Goal: Information Seeking & Learning: Learn about a topic

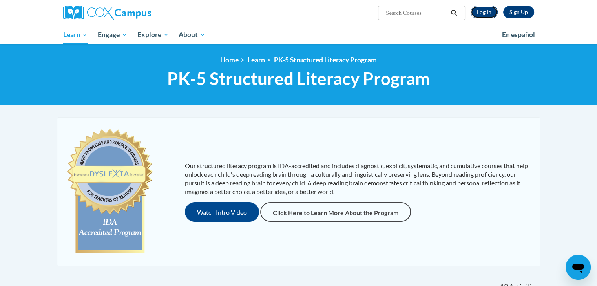
click at [481, 13] on link "Log In" at bounding box center [483, 12] width 27 height 13
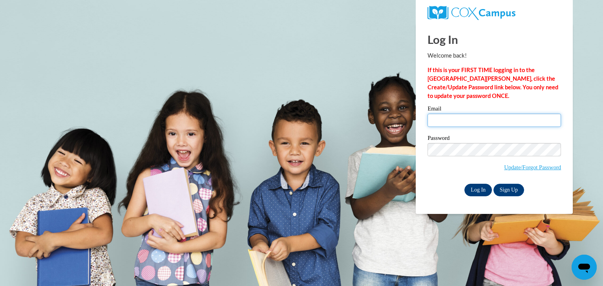
type input "stelzlgl@wauwatosa.k12.wi.us"
click at [483, 186] on input "Log In" at bounding box center [477, 190] width 27 height 13
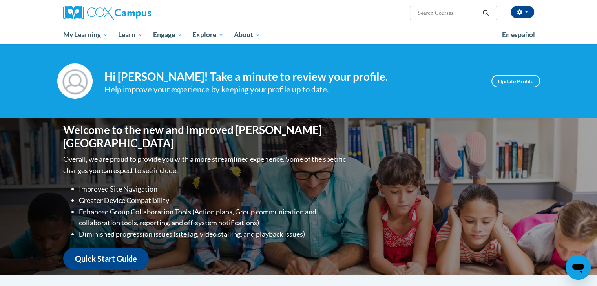
click at [138, 79] on h4 "Hi Glenna Stelzle! Take a minute to review your profile." at bounding box center [291, 76] width 375 height 13
click at [121, 12] on img at bounding box center [107, 13] width 88 height 14
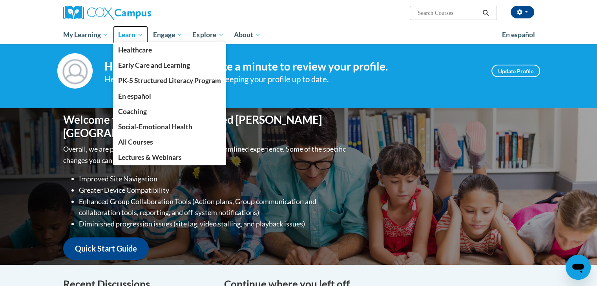
click at [137, 29] on link "Learn" at bounding box center [130, 35] width 35 height 18
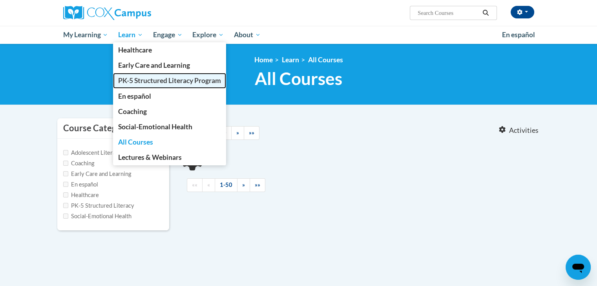
click at [144, 80] on span "PK-5 Structured Literacy Program" at bounding box center [169, 81] width 103 height 8
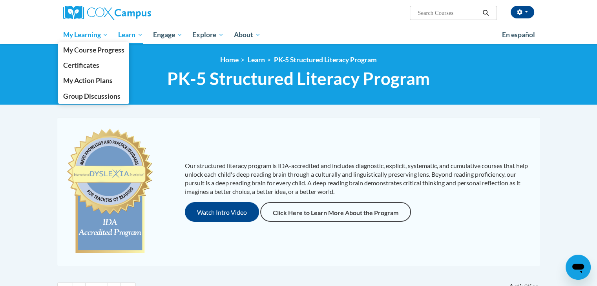
click at [98, 38] on span "My Learning" at bounding box center [85, 34] width 45 height 9
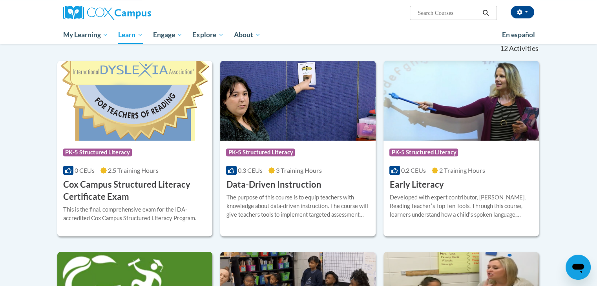
scroll to position [237, 0]
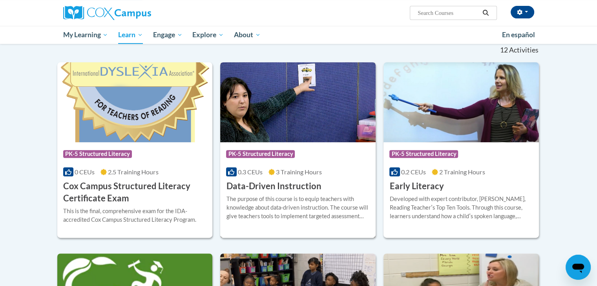
click at [332, 156] on div "Course Category: PK-5 Structured Literacy" at bounding box center [298, 155] width 144 height 18
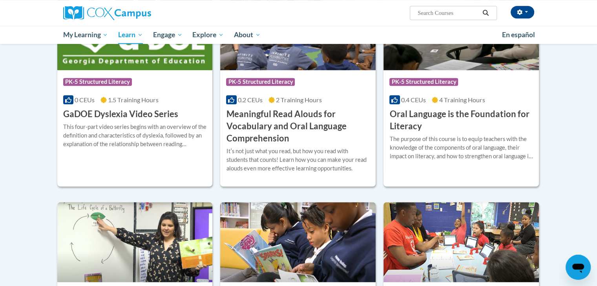
scroll to position [501, 0]
click at [439, 135] on div "The purpose of this course is to equip teachers with the knowledge of the compo…" at bounding box center [461, 148] width 144 height 26
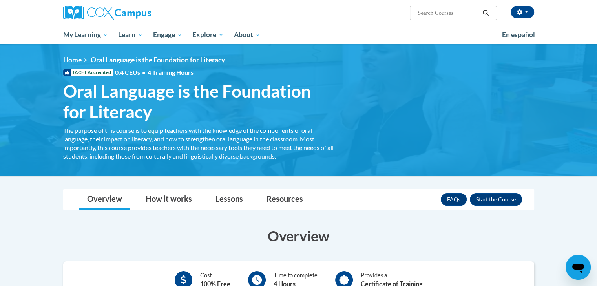
drag, startPoint x: 448, startPoint y: 0, endPoint x: 375, endPoint y: 21, distance: 75.4
click at [375, 21] on div "Glenna Stelzle (America/Chicago UTC-05:00) My Profile Inbox My Transcripts Log …" at bounding box center [298, 13] width 494 height 26
drag, startPoint x: 416, startPoint y: 5, endPoint x: 425, endPoint y: 71, distance: 66.9
click at [425, 71] on div "<en>My Learning</en><fr>New fr_My Learning</fr><it>New it_My Learning</it><de>N…" at bounding box center [298, 110] width 494 height 109
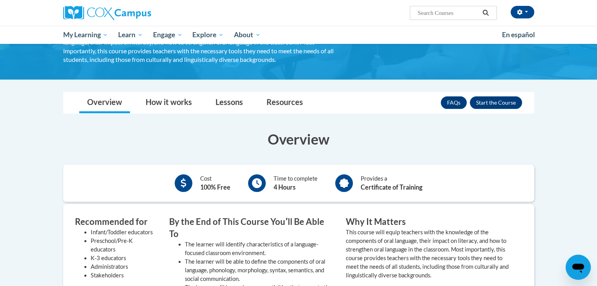
scroll to position [97, 0]
click at [507, 100] on button "Enroll" at bounding box center [496, 103] width 52 height 13
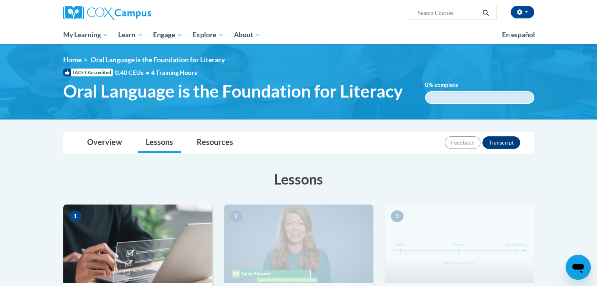
scroll to position [56, 0]
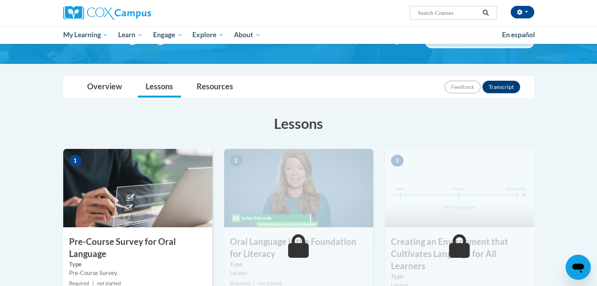
click at [165, 166] on img at bounding box center [137, 188] width 149 height 78
click at [139, 176] on img at bounding box center [137, 188] width 149 height 78
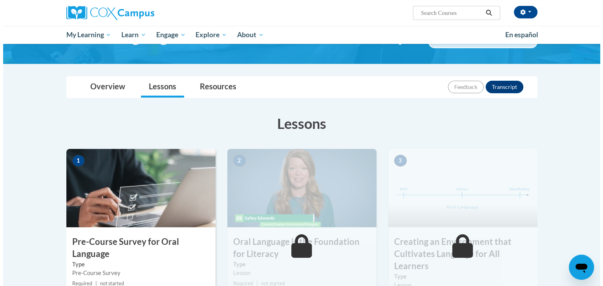
scroll to position [130, 0]
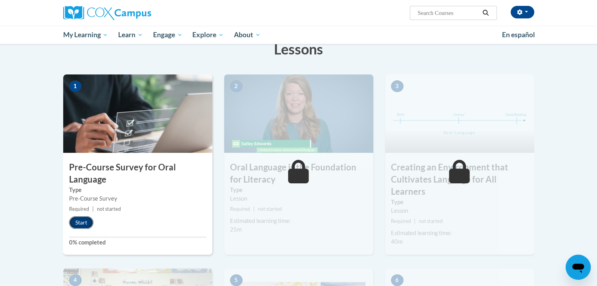
click at [84, 219] on button "Start" at bounding box center [81, 223] width 24 height 13
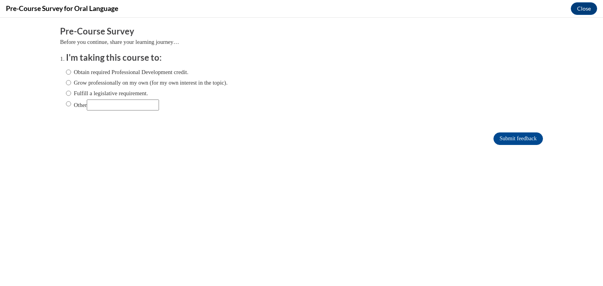
scroll to position [0, 0]
click at [115, 107] on input "Other" at bounding box center [123, 105] width 72 height 11
click at [66, 94] on input "Fulfill a legislative requirement." at bounding box center [68, 93] width 5 height 9
radio input "true"
drag, startPoint x: 504, startPoint y: 137, endPoint x: 520, endPoint y: 137, distance: 16.1
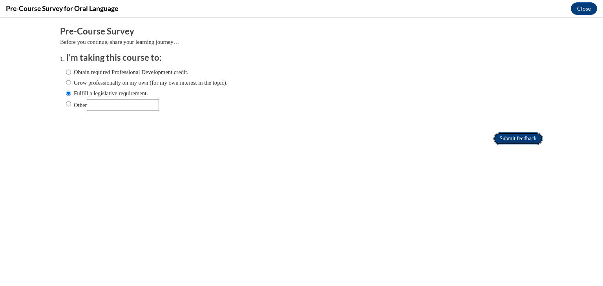
click at [520, 137] on input "Submit feedback" at bounding box center [517, 139] width 49 height 13
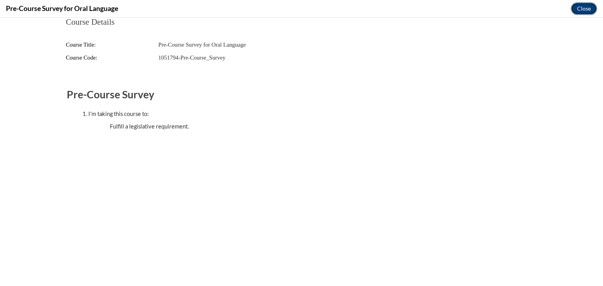
click at [583, 4] on button "Close" at bounding box center [584, 8] width 26 height 13
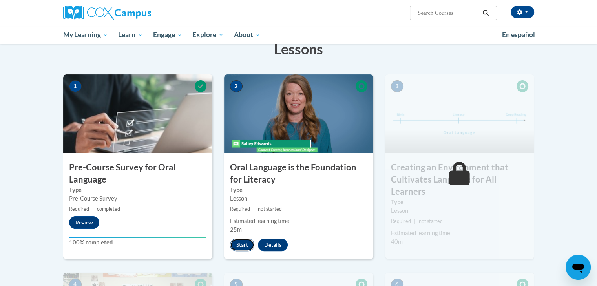
click at [238, 244] on button "Start" at bounding box center [242, 245] width 24 height 13
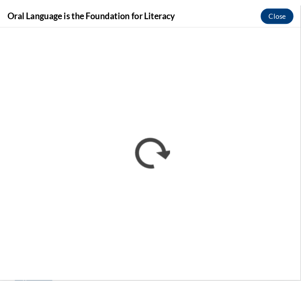
scroll to position [144, 0]
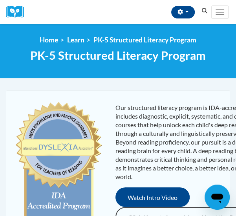
click at [137, 60] on span "PK-5 Structured Literacy Program" at bounding box center [117, 55] width 175 height 14
click at [144, 102] on div "Our structured literacy program is IDA-accredited and includes diagnostic, expl…" at bounding box center [118, 164] width 220 height 133
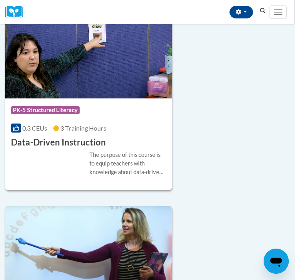
scroll to position [453, 1]
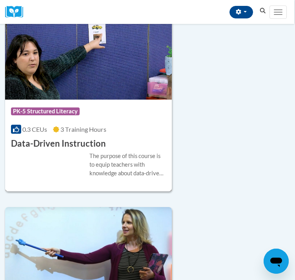
click at [135, 121] on div "Course Category: PK-5 Structured Literacy" at bounding box center [88, 113] width 155 height 18
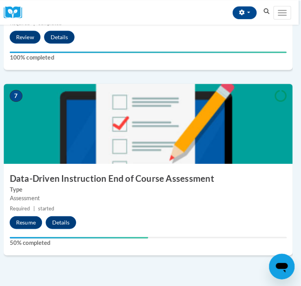
scroll to position [1230, 2]
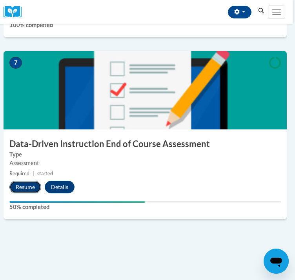
click at [27, 193] on button "Resume" at bounding box center [25, 187] width 32 height 13
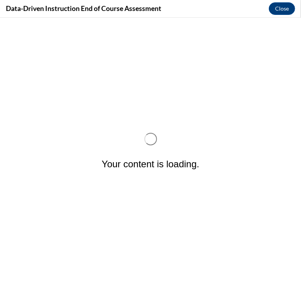
scroll to position [0, 0]
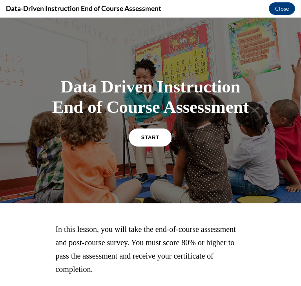
click at [143, 143] on link "START" at bounding box center [150, 137] width 43 height 18
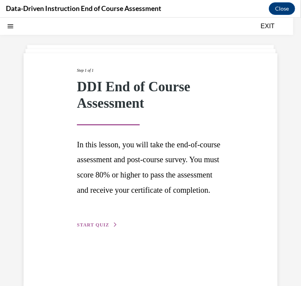
scroll to position [42, 0]
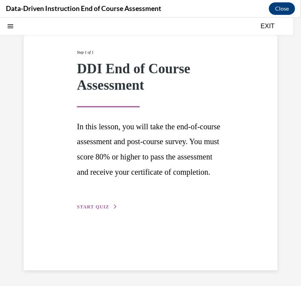
click at [104, 210] on span "START QUIZ" at bounding box center [93, 206] width 32 height 5
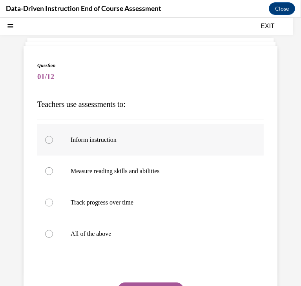
scroll to position [36, 0]
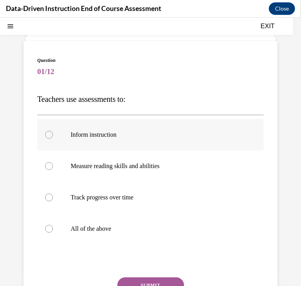
click at [152, 132] on p "Inform instruction" at bounding box center [157, 135] width 173 height 8
click at [53, 132] on input "Inform instruction" at bounding box center [49, 135] width 8 height 8
radio input "true"
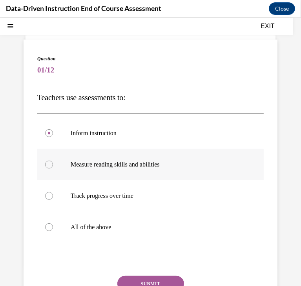
scroll to position [29, 0]
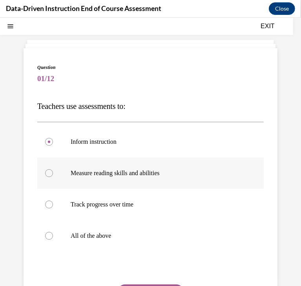
click at [143, 171] on p "Measure reading skills and abilities" at bounding box center [157, 173] width 173 height 8
click at [53, 171] on input "Measure reading skills and abilities" at bounding box center [49, 173] width 8 height 8
radio input "true"
click at [127, 145] on p "Inform instruction" at bounding box center [157, 142] width 173 height 8
click at [53, 145] on input "Inform instruction" at bounding box center [49, 142] width 8 height 8
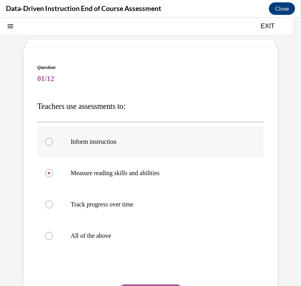
radio input "true"
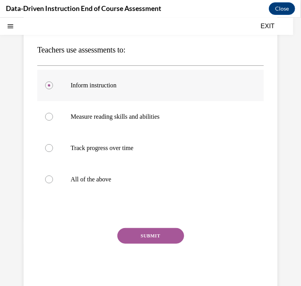
scroll to position [88, 0]
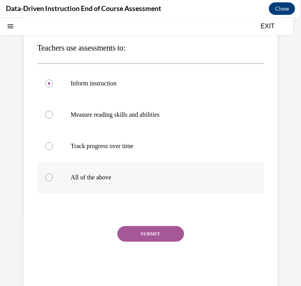
click at [84, 175] on p "All of the above" at bounding box center [157, 177] width 173 height 8
click at [53, 175] on input "All of the above" at bounding box center [49, 177] width 8 height 8
radio input "true"
click at [143, 231] on button "SUBMIT" at bounding box center [150, 234] width 67 height 16
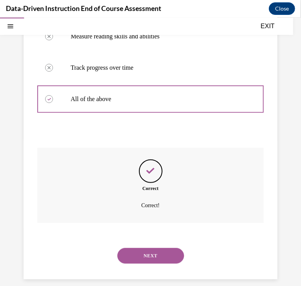
click at [148, 252] on button "NEXT" at bounding box center [150, 256] width 67 height 16
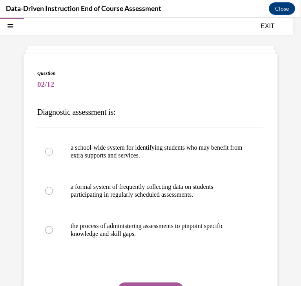
scroll to position [24, 0]
click at [161, 73] on span "Question" at bounding box center [150, 72] width 226 height 7
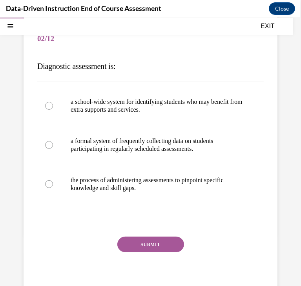
scroll to position [69, 0]
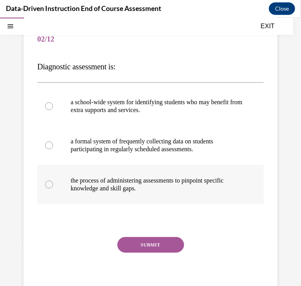
click at [50, 188] on div at bounding box center [49, 184] width 8 height 8
click at [50, 188] on input "the process of administering assessments to pinpoint specific knowledge and ski…" at bounding box center [49, 184] width 8 height 8
radio input "true"
click at [144, 246] on button "SUBMIT" at bounding box center [150, 245] width 67 height 16
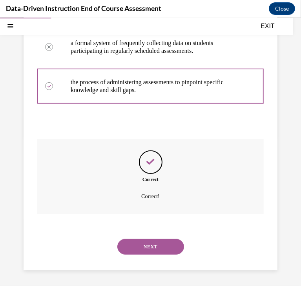
click at [146, 249] on button "NEXT" at bounding box center [150, 247] width 67 height 16
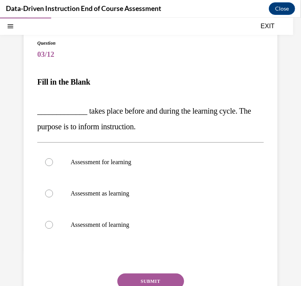
scroll to position [55, 0]
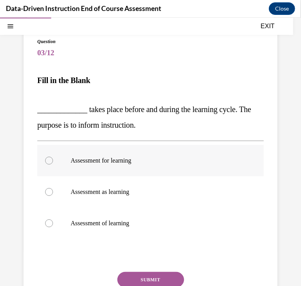
click at [53, 160] on label "Assessment for learning" at bounding box center [150, 160] width 226 height 31
click at [53, 160] on input "Assessment for learning" at bounding box center [49, 161] width 8 height 8
radio input "true"
click at [149, 272] on button "SUBMIT" at bounding box center [150, 280] width 67 height 16
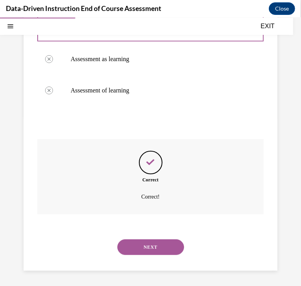
click at [157, 242] on button "NEXT" at bounding box center [150, 247] width 67 height 16
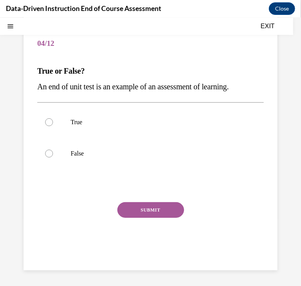
scroll to position [24, 0]
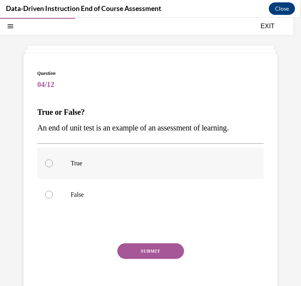
click at [52, 165] on div at bounding box center [49, 163] width 8 height 8
click at [52, 165] on input "True" at bounding box center [49, 163] width 8 height 8
radio input "true"
click at [149, 250] on button "SUBMIT" at bounding box center [150, 251] width 67 height 16
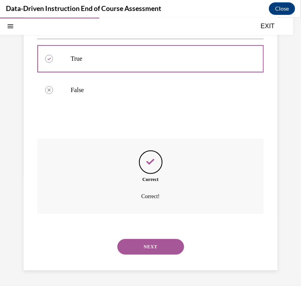
click at [152, 243] on button "NEXT" at bounding box center [150, 247] width 67 height 16
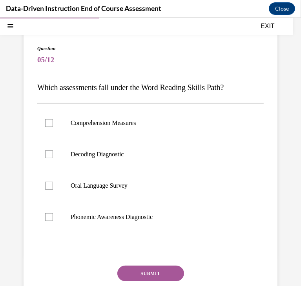
scroll to position [60, 0]
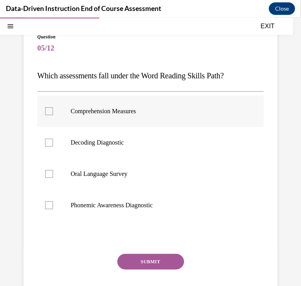
click at [45, 117] on label "Comprehension Measures" at bounding box center [150, 110] width 226 height 31
click at [45, 115] on input "Comprehension Measures" at bounding box center [49, 111] width 8 height 8
checkbox input "true"
click at [49, 141] on div at bounding box center [49, 143] width 8 height 8
click at [49, 141] on input "Decoding Diagnostic" at bounding box center [49, 143] width 8 height 8
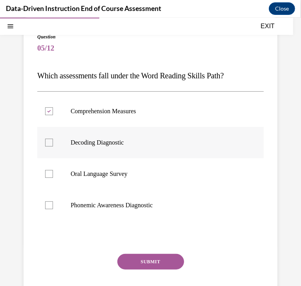
checkbox input "true"
click at [49, 170] on div at bounding box center [49, 174] width 8 height 8
click at [49, 170] on input "Oral Language Survey" at bounding box center [49, 174] width 8 height 8
checkbox input "true"
click at [49, 209] on label "Phonemic Awareness Diagnostic" at bounding box center [150, 205] width 226 height 31
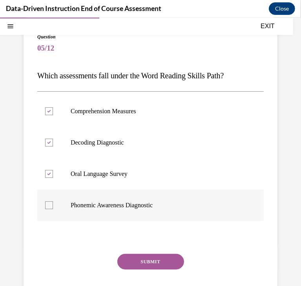
click at [49, 209] on input "Phonemic Awareness Diagnostic" at bounding box center [49, 205] width 8 height 8
checkbox input "true"
click at [50, 113] on div at bounding box center [49, 111] width 8 height 8
click at [50, 113] on input "Comprehension Measures" at bounding box center [49, 111] width 8 height 8
checkbox input "false"
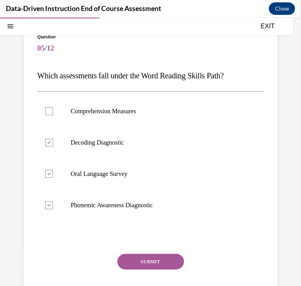
click at [140, 272] on div "SUBMIT NEXT" at bounding box center [150, 286] width 226 height 64
click at [141, 264] on button "SUBMIT" at bounding box center [150, 262] width 67 height 16
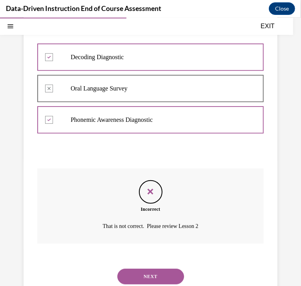
scroll to position [160, 0]
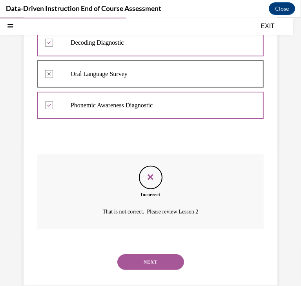
click at [156, 253] on div "NEXT" at bounding box center [150, 261] width 226 height 31
click at [157, 264] on button "NEXT" at bounding box center [150, 262] width 67 height 16
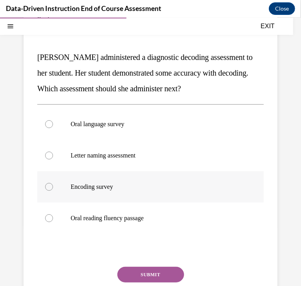
scroll to position [79, 0]
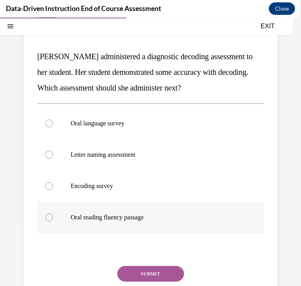
click at [91, 217] on p "Oral reading fluency passage" at bounding box center [157, 217] width 173 height 8
click at [53, 217] on input "Oral reading fluency passage" at bounding box center [49, 217] width 8 height 8
radio input "true"
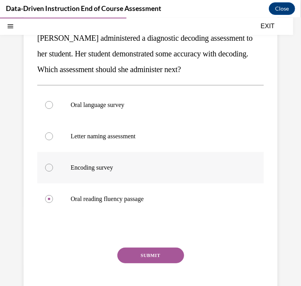
click at [50, 171] on div at bounding box center [49, 168] width 8 height 8
click at [50, 171] on input "Encoding survey" at bounding box center [49, 168] width 8 height 8
radio input "true"
click at [133, 253] on button "SUBMIT" at bounding box center [150, 256] width 67 height 16
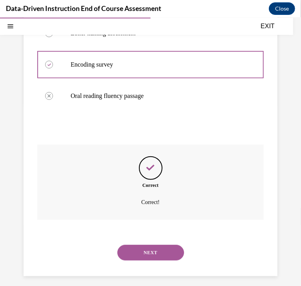
scroll to position [207, 0]
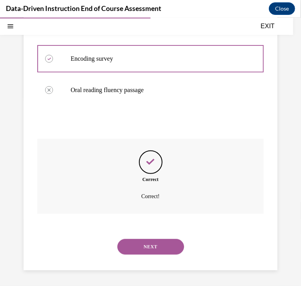
click at [149, 245] on button "NEXT" at bounding box center [150, 247] width 67 height 16
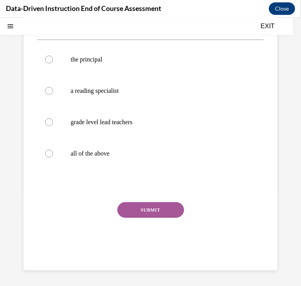
scroll to position [24, 0]
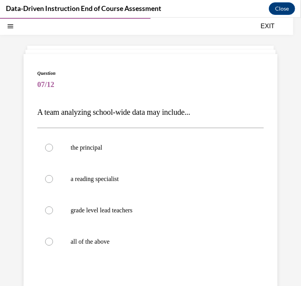
click at [149, 245] on label "all of the above" at bounding box center [150, 241] width 226 height 31
click at [53, 245] on input "all of the above" at bounding box center [49, 242] width 8 height 8
radio input "true"
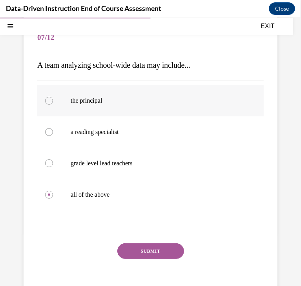
scroll to position [71, 0]
click at [159, 245] on button "SUBMIT" at bounding box center [150, 251] width 67 height 16
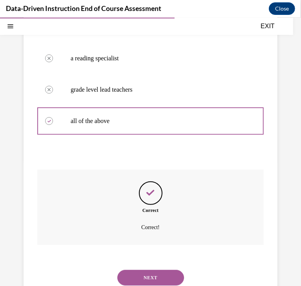
scroll to position [148, 0]
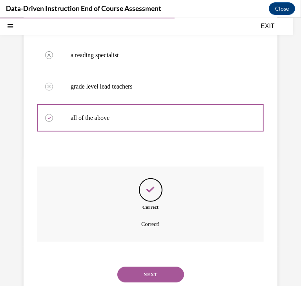
click at [155, 273] on button "NEXT" at bounding box center [150, 275] width 67 height 16
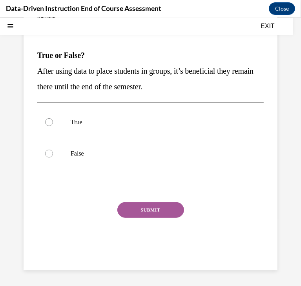
scroll to position [24, 0]
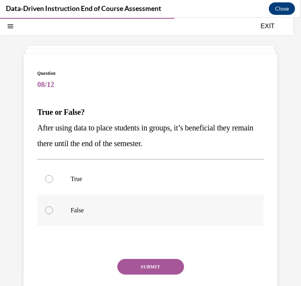
click at [53, 208] on label "False" at bounding box center [150, 210] width 226 height 31
click at [53, 208] on input "False" at bounding box center [49, 210] width 8 height 8
radio input "true"
click at [140, 254] on div "Question 08/12 True or False? After using data to place students in groups, it’…" at bounding box center [150, 196] width 226 height 254
click at [142, 265] on button "SUBMIT" at bounding box center [150, 267] width 67 height 16
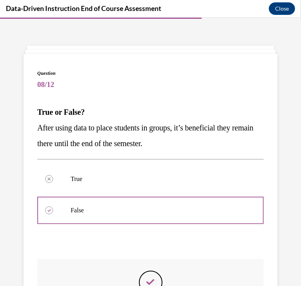
scroll to position [144, 0]
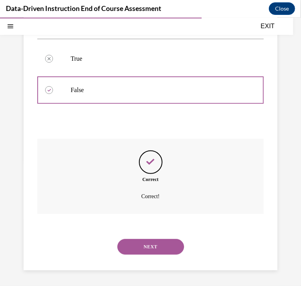
click at [151, 246] on button "NEXT" at bounding box center [150, 247] width 67 height 16
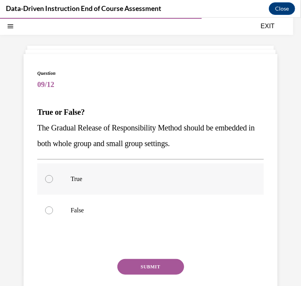
click at [50, 179] on div at bounding box center [49, 179] width 8 height 8
click at [50, 179] on input "True" at bounding box center [49, 179] width 8 height 8
radio input "true"
click at [118, 262] on button "SUBMIT" at bounding box center [150, 267] width 67 height 16
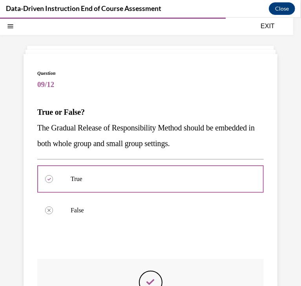
scroll to position [144, 0]
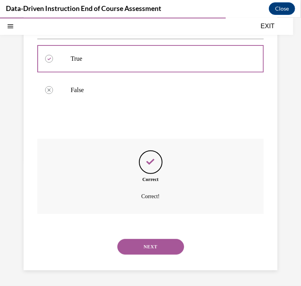
click at [139, 246] on button "NEXT" at bounding box center [150, 247] width 67 height 16
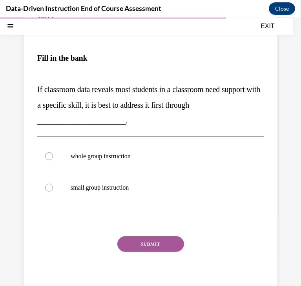
scroll to position [94, 0]
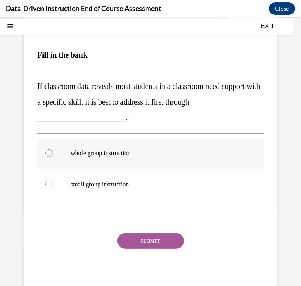
click at [47, 147] on label "whole group instruction" at bounding box center [150, 152] width 226 height 31
click at [47, 149] on input "whole group instruction" at bounding box center [49, 153] width 8 height 8
radio input "true"
click at [146, 237] on button "SUBMIT" at bounding box center [150, 241] width 67 height 16
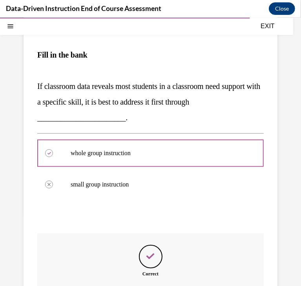
scroll to position [188, 0]
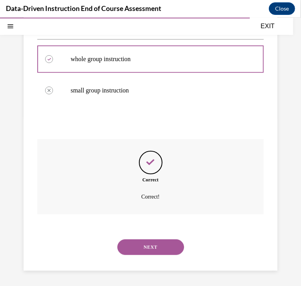
click at [148, 242] on button "NEXT" at bounding box center [150, 247] width 67 height 16
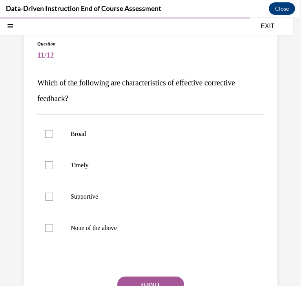
scroll to position [53, 0]
click at [142, 96] on p "Which of the following are characteristics of effective corrective feedback?" at bounding box center [150, 89] width 226 height 31
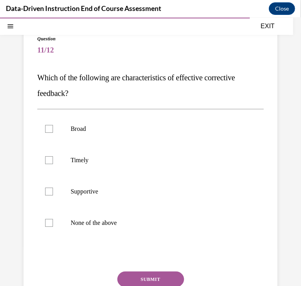
scroll to position [58, 0]
click at [50, 155] on label "Timely" at bounding box center [150, 159] width 226 height 31
click at [50, 156] on input "Timely" at bounding box center [49, 160] width 8 height 8
checkbox input "true"
click at [49, 189] on div at bounding box center [49, 192] width 8 height 8
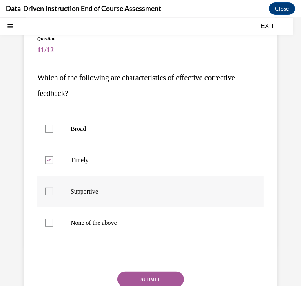
click at [49, 189] on input "Supportive" at bounding box center [49, 192] width 8 height 8
checkbox input "true"
click at [135, 280] on button "SUBMIT" at bounding box center [150, 280] width 67 height 16
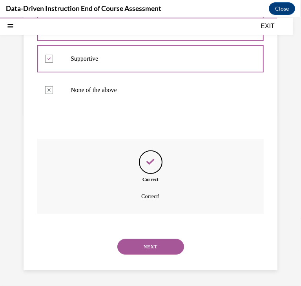
click at [161, 246] on button "NEXT" at bounding box center [150, 247] width 67 height 16
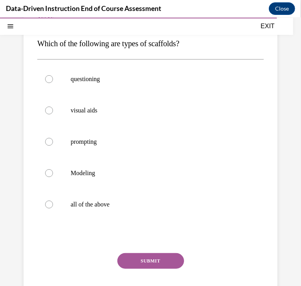
scroll to position [86, 0]
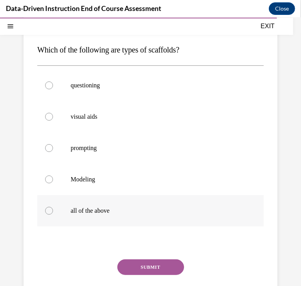
click at [55, 213] on label "all of the above" at bounding box center [150, 210] width 226 height 31
click at [53, 213] on input "all of the above" at bounding box center [49, 211] width 8 height 8
radio input "true"
click at [161, 262] on button "SUBMIT" at bounding box center [150, 267] width 67 height 16
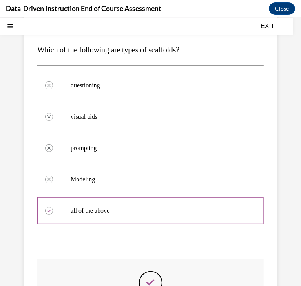
scroll to position [207, 0]
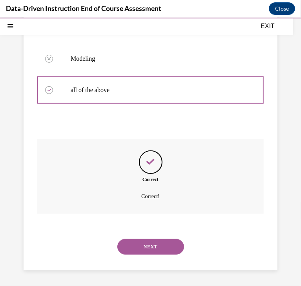
click at [156, 243] on button "NEXT" at bounding box center [150, 247] width 67 height 16
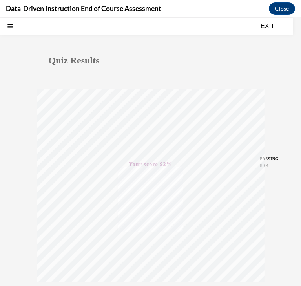
scroll to position [31, 0]
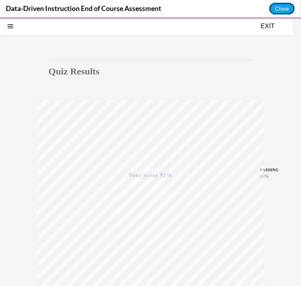
drag, startPoint x: 283, startPoint y: 26, endPoint x: 261, endPoint y: 106, distance: 83.2
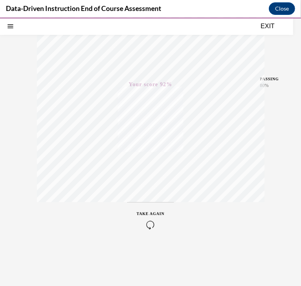
click at [144, 224] on icon "button" at bounding box center [151, 225] width 28 height 9
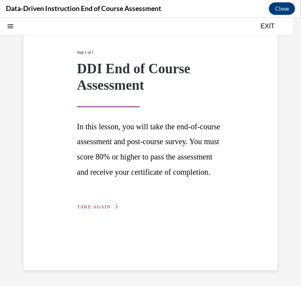
scroll to position [42, 0]
click at [113, 210] on button "TAKE AGAIN" at bounding box center [98, 206] width 42 height 7
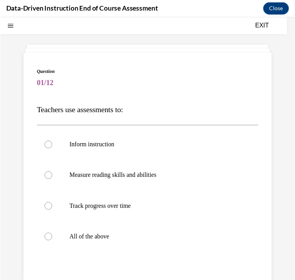
scroll to position [0, 0]
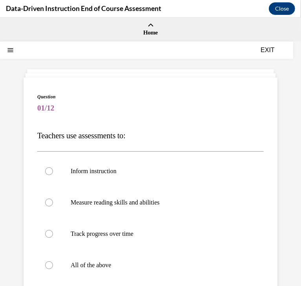
click at [267, 47] on button "EXIT" at bounding box center [267, 49] width 47 height 9
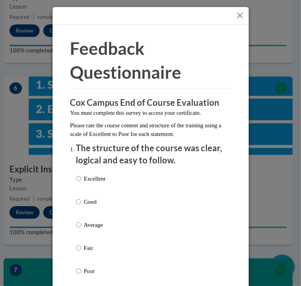
click at [238, 11] on button "Close" at bounding box center [240, 16] width 10 height 10
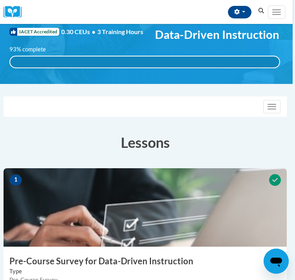
scroll to position [0, 2]
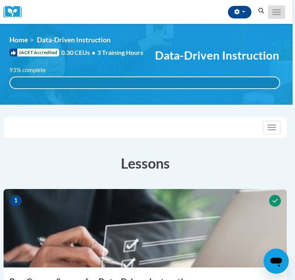
click at [272, 19] on button "Toggle navigation" at bounding box center [276, 11] width 17 height 13
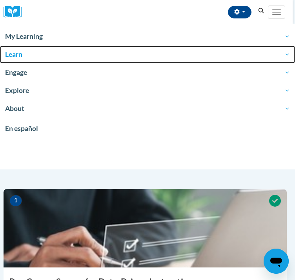
click at [37, 46] on link "Learn" at bounding box center [147, 55] width 295 height 18
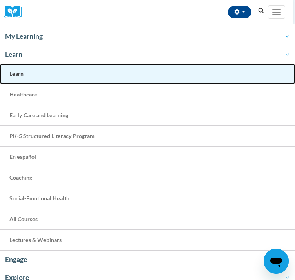
click at [27, 69] on link "Learn" at bounding box center [147, 74] width 295 height 21
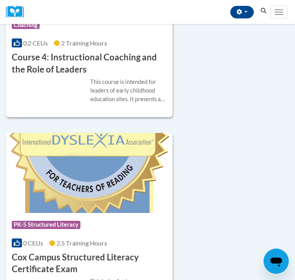
scroll to position [1533, 0]
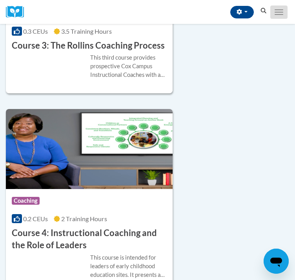
click at [275, 18] on button "Toggle navigation" at bounding box center [278, 11] width 17 height 13
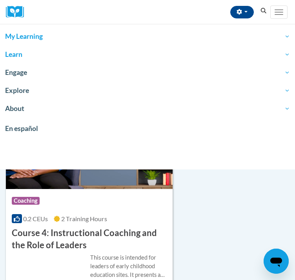
click at [28, 39] on span "My Learning" at bounding box center [147, 36] width 285 height 9
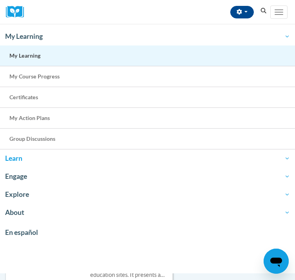
click at [33, 55] on span "My Learning" at bounding box center [24, 55] width 31 height 7
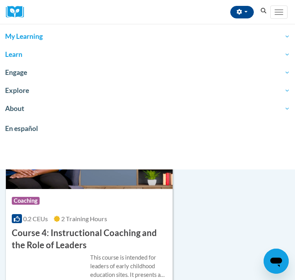
click at [35, 35] on span "My Learning" at bounding box center [147, 36] width 285 height 9
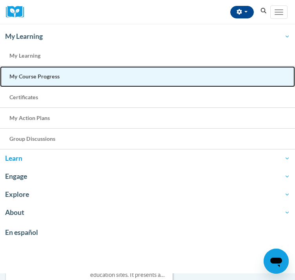
click at [44, 74] on span "My Course Progress" at bounding box center [34, 76] width 50 height 7
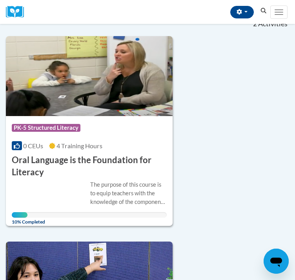
scroll to position [80, 0]
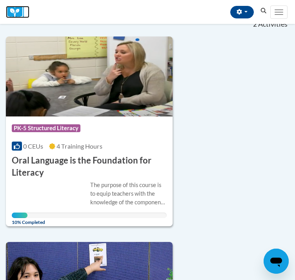
click at [0, 0] on img at bounding box center [0, 0] width 0 height 0
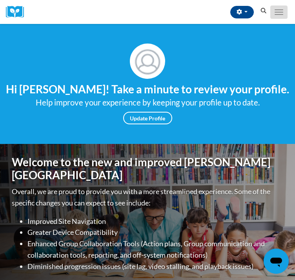
click at [275, 15] on span "Main menu" at bounding box center [279, 14] width 9 height 1
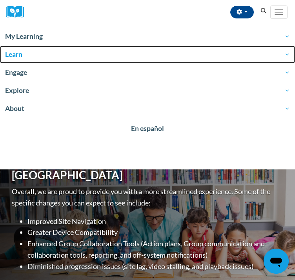
click at [33, 51] on span "Learn" at bounding box center [147, 54] width 285 height 9
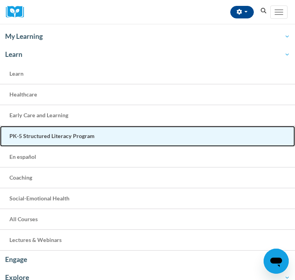
click at [55, 137] on span "PK-5 Structured Literacy Program" at bounding box center [51, 136] width 85 height 7
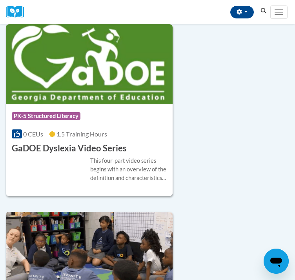
scroll to position [826, 0]
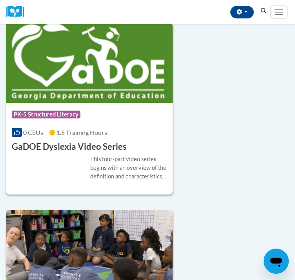
click at [116, 66] on img at bounding box center [89, 63] width 167 height 80
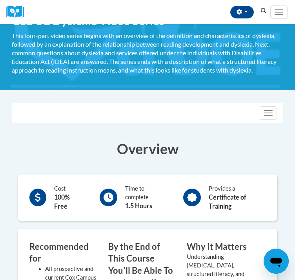
scroll to position [37, 0]
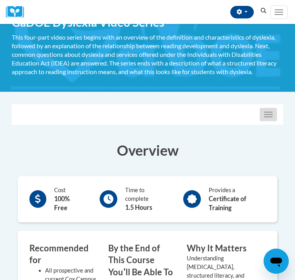
click at [268, 121] on button "Toggle navigation" at bounding box center [268, 114] width 17 height 13
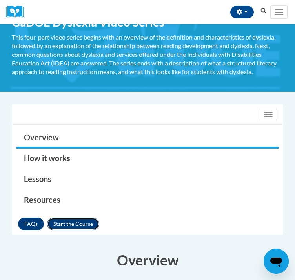
click at [81, 230] on button "Enroll" at bounding box center [73, 224] width 52 height 13
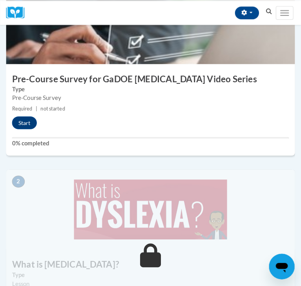
scroll to position [226, 0]
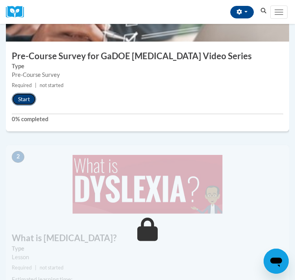
click at [26, 106] on button "Start" at bounding box center [24, 99] width 24 height 13
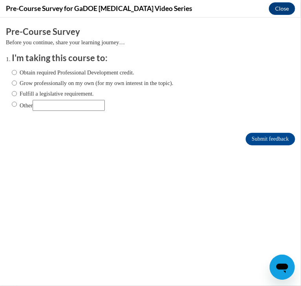
scroll to position [0, 0]
click at [12, 91] on input "Fulfill a legislative requirement." at bounding box center [14, 93] width 5 height 9
radio input "true"
click at [257, 137] on input "Submit feedback" at bounding box center [270, 139] width 49 height 13
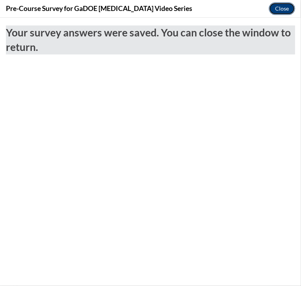
click at [281, 7] on button "Close" at bounding box center [282, 8] width 26 height 13
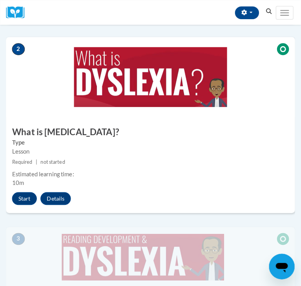
scroll to position [334, 0]
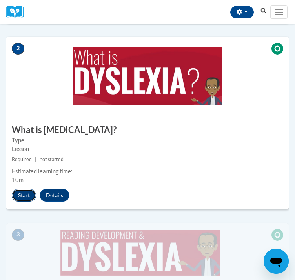
click at [23, 202] on button "Start" at bounding box center [24, 195] width 24 height 13
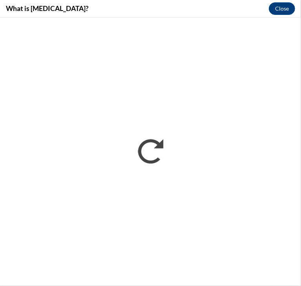
scroll to position [0, 0]
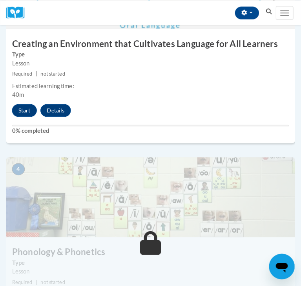
scroll to position [637, 0]
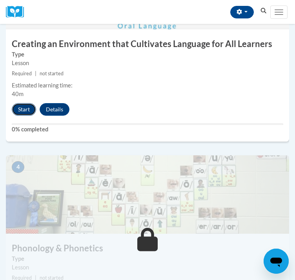
click at [24, 116] on button "Start" at bounding box center [24, 109] width 24 height 13
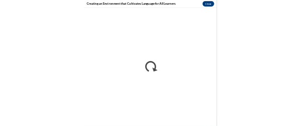
scroll to position [0, 0]
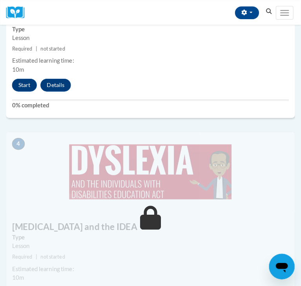
scroll to position [651, 0]
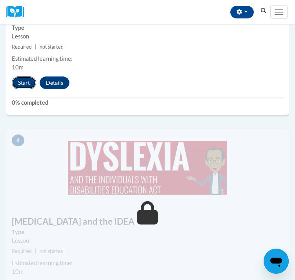
click at [22, 89] on button "Start" at bounding box center [24, 83] width 24 height 13
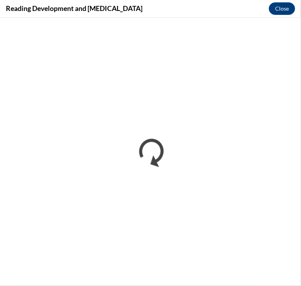
scroll to position [0, 0]
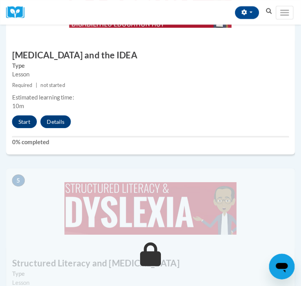
scroll to position [820, 0]
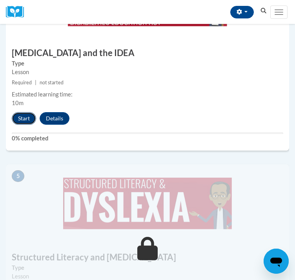
click at [21, 125] on button "Start" at bounding box center [24, 118] width 24 height 13
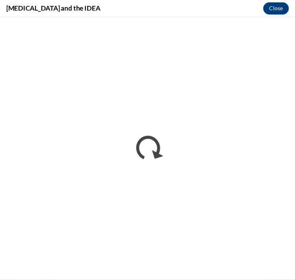
scroll to position [0, 0]
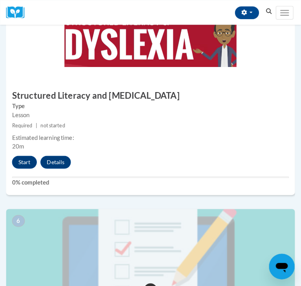
scroll to position [981, 0]
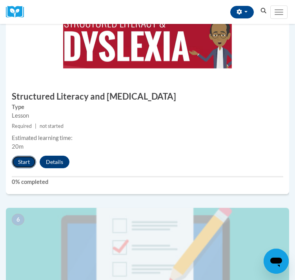
click at [29, 168] on button "Start" at bounding box center [24, 162] width 24 height 13
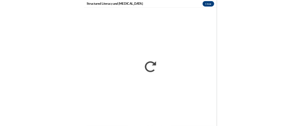
scroll to position [0, 0]
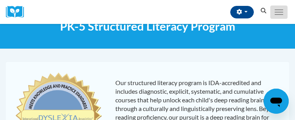
click at [278, 18] on button "Toggle navigation" at bounding box center [278, 11] width 17 height 13
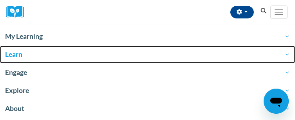
click at [17, 56] on span "Learn" at bounding box center [147, 54] width 285 height 9
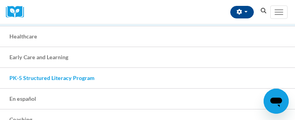
click at [40, 77] on span "PK-5 Structured Literacy Program" at bounding box center [51, 78] width 85 height 7
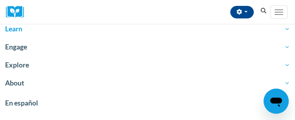
scroll to position [19, 0]
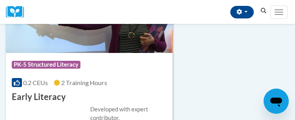
scroll to position [707, 0]
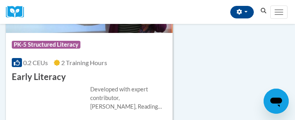
click at [115, 67] on div "0.2 CEUs 2 Training Hours" at bounding box center [89, 62] width 155 height 9
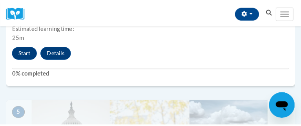
scroll to position [900, 0]
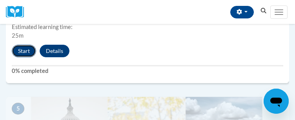
click at [22, 57] on button "Start" at bounding box center [24, 51] width 24 height 13
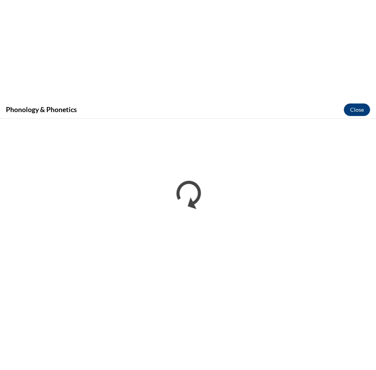
scroll to position [817, 0]
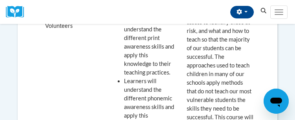
scroll to position [295, 0]
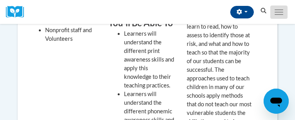
click at [277, 15] on span "Main menu" at bounding box center [279, 14] width 9 height 1
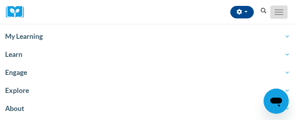
click at [277, 17] on button "Toggle navigation" at bounding box center [278, 11] width 17 height 13
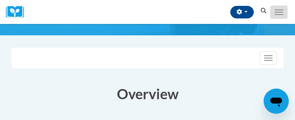
scroll to position [120, 0]
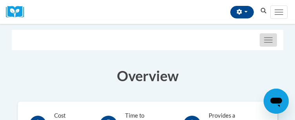
click at [270, 47] on button "Toggle navigation" at bounding box center [268, 39] width 17 height 13
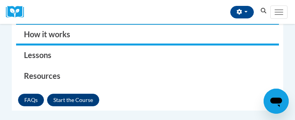
scroll to position [190, 0]
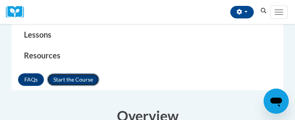
click at [67, 86] on button "Enroll" at bounding box center [73, 79] width 52 height 13
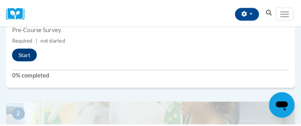
scroll to position [277, 0]
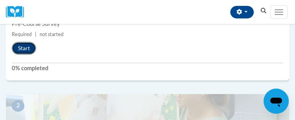
click at [16, 55] on button "Start" at bounding box center [24, 48] width 24 height 13
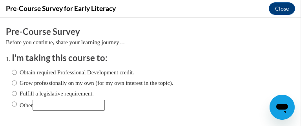
scroll to position [0, 0]
click at [14, 92] on input "Fulfill a legislative requirement." at bounding box center [14, 93] width 5 height 9
radio input "true"
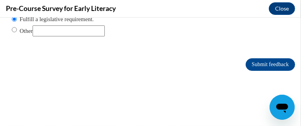
scroll to position [80, 0]
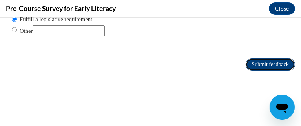
click at [253, 59] on input "Submit feedback" at bounding box center [270, 64] width 49 height 13
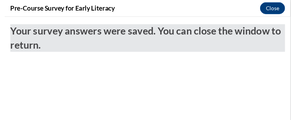
scroll to position [0, 0]
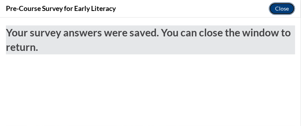
click at [282, 12] on button "Close" at bounding box center [282, 8] width 26 height 13
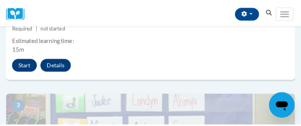
scroll to position [468, 0]
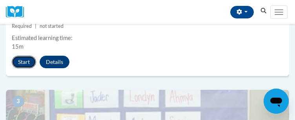
click at [24, 68] on button "Start" at bounding box center [24, 62] width 24 height 13
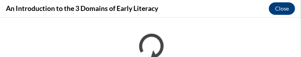
scroll to position [19, 0]
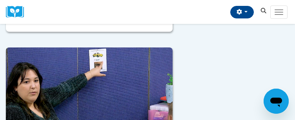
scroll to position [441, 0]
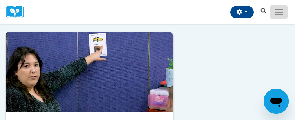
click at [276, 18] on button "Toggle navigation" at bounding box center [278, 11] width 17 height 13
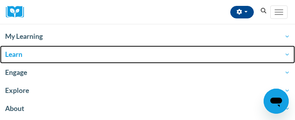
click at [58, 57] on span "Learn" at bounding box center [147, 54] width 285 height 9
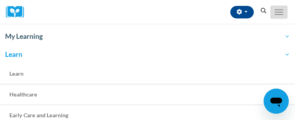
click at [274, 15] on button "Toggle navigation" at bounding box center [278, 11] width 17 height 13
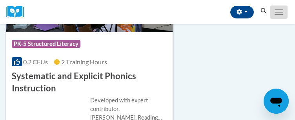
scroll to position [2078, 0]
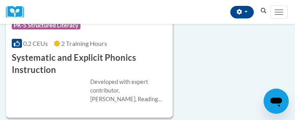
click at [131, 60] on h3 "Systematic and Explicit Phonics Instruction" at bounding box center [89, 64] width 155 height 24
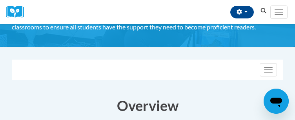
scroll to position [91, 0]
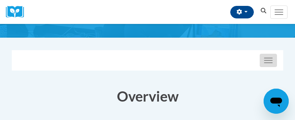
click at [273, 67] on button "Toggle navigation" at bounding box center [268, 60] width 17 height 13
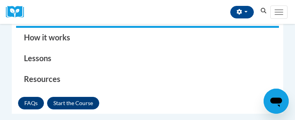
scroll to position [179, 0]
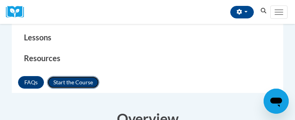
click at [62, 89] on button "Enroll" at bounding box center [73, 82] width 52 height 13
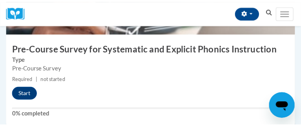
scroll to position [253, 0]
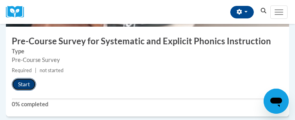
click at [20, 91] on button "Start" at bounding box center [24, 84] width 24 height 13
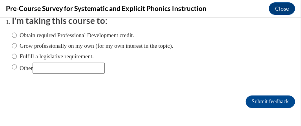
scroll to position [35, 0]
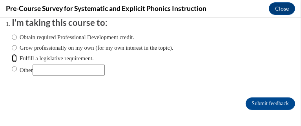
click at [14, 57] on input "Fulfill a legislative requirement." at bounding box center [14, 58] width 5 height 9
radio input "true"
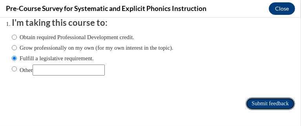
click at [249, 101] on input "Submit feedback" at bounding box center [270, 103] width 49 height 13
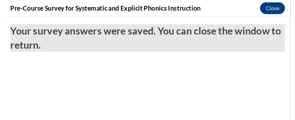
scroll to position [0, 0]
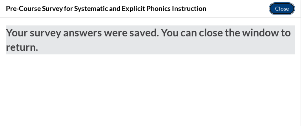
click at [275, 5] on button "Close" at bounding box center [282, 8] width 26 height 13
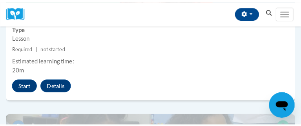
scroll to position [468, 0]
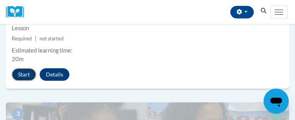
click at [20, 81] on button "Start" at bounding box center [24, 74] width 24 height 13
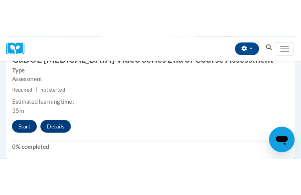
scroll to position [1257, 0]
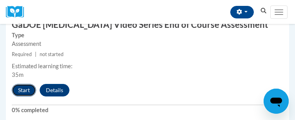
click at [20, 97] on button "Start" at bounding box center [24, 90] width 24 height 13
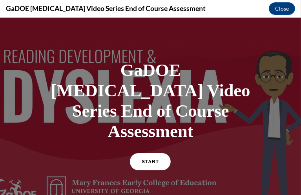
scroll to position [0, 0]
click at [149, 120] on link "START" at bounding box center [150, 162] width 43 height 18
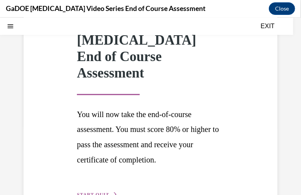
scroll to position [85, 0]
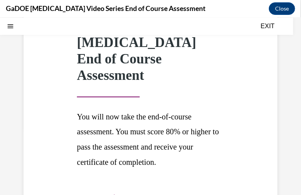
click at [113, 120] on icon "button" at bounding box center [115, 197] width 5 height 4
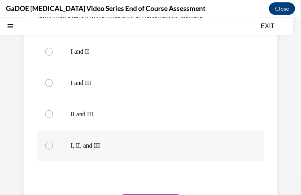
scroll to position [234, 0]
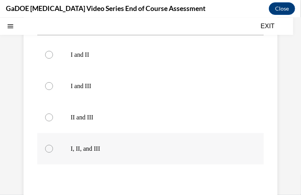
click at [99, 120] on p "I, II, and III" at bounding box center [157, 149] width 173 height 8
click at [53, 120] on input "I, II, and III" at bounding box center [49, 149] width 8 height 8
radio input "true"
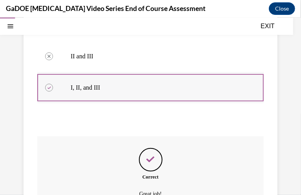
scroll to position [370, 0]
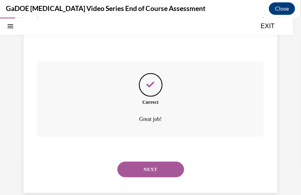
click at [149, 120] on button "NEXT" at bounding box center [150, 170] width 67 height 16
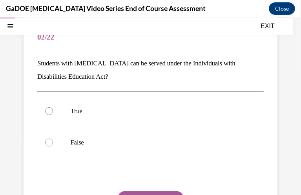
scroll to position [70, 0]
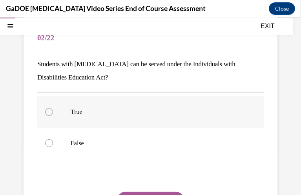
click at [42, 117] on label "True" at bounding box center [150, 111] width 226 height 31
click at [45, 116] on input "True" at bounding box center [49, 112] width 8 height 8
radio input "true"
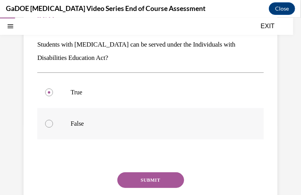
scroll to position [91, 0]
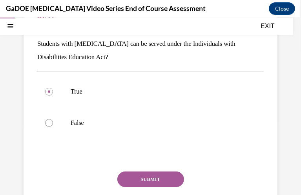
click at [154, 120] on button "SUBMIT" at bounding box center [150, 179] width 67 height 16
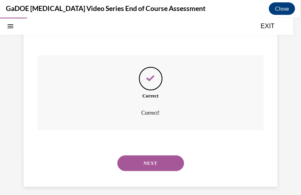
click at [156, 120] on button "NEXT" at bounding box center [150, 163] width 67 height 16
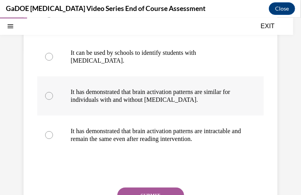
scroll to position [163, 0]
click at [63, 86] on label "It has demonstrated that brain activation patterns are similar for individuals …" at bounding box center [150, 95] width 226 height 39
click at [53, 92] on input "It has demonstrated that brain activation patterns are similar for individuals …" at bounding box center [49, 96] width 8 height 8
radio input "true"
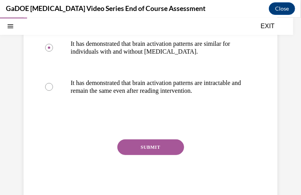
scroll to position [212, 0]
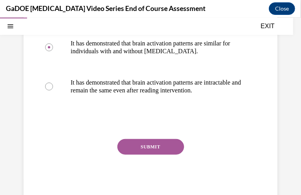
click at [165, 120] on button "SUBMIT" at bounding box center [150, 147] width 67 height 16
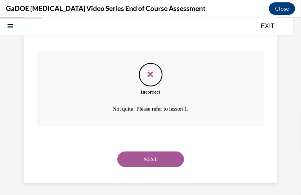
click at [159, 120] on button "NEXT" at bounding box center [150, 159] width 67 height 16
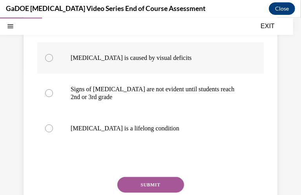
scroll to position [144, 0]
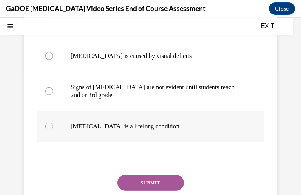
click at [73, 120] on label "Dyslexia is a lifelong condition" at bounding box center [150, 126] width 226 height 31
click at [53, 120] on input "Dyslexia is a lifelong condition" at bounding box center [49, 126] width 8 height 8
radio input "true"
click at [149, 120] on button "SUBMIT" at bounding box center [150, 183] width 67 height 16
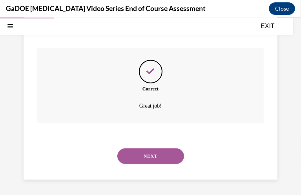
click at [155, 120] on button "NEXT" at bounding box center [150, 156] width 67 height 16
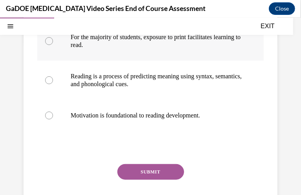
scroll to position [171, 0]
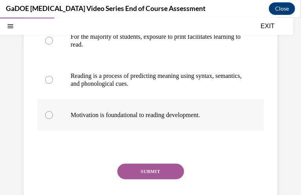
click at [164, 117] on p "Motivation is foundational to reading development." at bounding box center [157, 115] width 173 height 8
click at [53, 117] on input "Motivation is foundational to reading development." at bounding box center [49, 115] width 8 height 8
radio input "true"
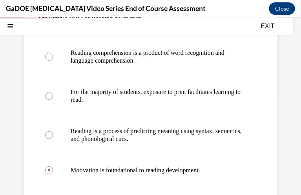
scroll to position [111, 0]
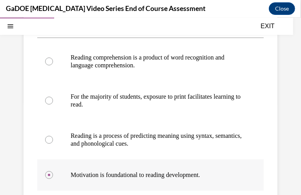
click at [49, 120] on circle at bounding box center [49, 175] width 2 height 2
click at [49, 120] on input "Motivation is foundational to reading development." at bounding box center [49, 175] width 8 height 8
click at [49, 120] on div at bounding box center [49, 140] width 8 height 8
click at [49, 120] on input "Reading is a process of predicting meaning using syntax, semantics, and phonolo…" at bounding box center [49, 140] width 8 height 8
radio input "true"
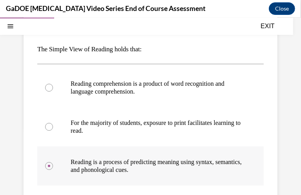
scroll to position [85, 0]
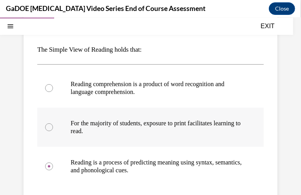
click at [49, 120] on div at bounding box center [49, 127] width 8 height 8
click at [49, 120] on input "For the majority of students, exposure to print facilitates learning to read." at bounding box center [49, 127] width 8 height 8
radio input "true"
click at [50, 93] on label "Reading comprehension is a product of word recognition and language comprehensi…" at bounding box center [150, 87] width 226 height 39
click at [50, 92] on input "Reading comprehension is a product of word recognition and language comprehensi…" at bounding box center [49, 88] width 8 height 8
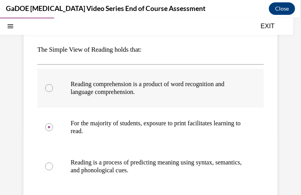
radio input "true"
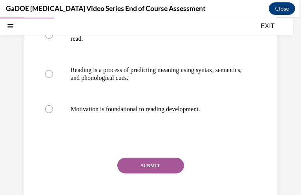
scroll to position [191, 0]
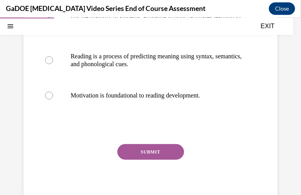
click at [160, 120] on button "SUBMIT" at bounding box center [150, 152] width 67 height 16
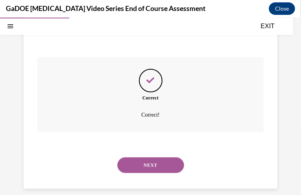
click at [157, 120] on button "NEXT" at bounding box center [150, 165] width 67 height 16
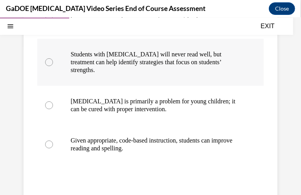
scroll to position [170, 0]
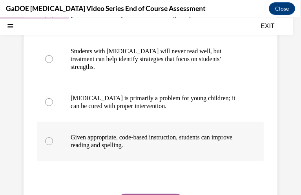
click at [187, 120] on p "Given appropriate, code-based instruction, students can improve reading and spe…" at bounding box center [157, 141] width 173 height 16
click at [53, 120] on input "Given appropriate, code-based instruction, students can improve reading and spe…" at bounding box center [49, 141] width 8 height 8
radio input "true"
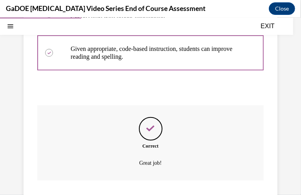
scroll to position [303, 0]
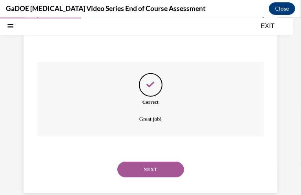
click at [151, 120] on div "NEXT" at bounding box center [150, 169] width 226 height 31
click at [152, 120] on button "NEXT" at bounding box center [150, 170] width 67 height 16
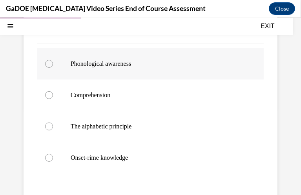
scroll to position [117, 0]
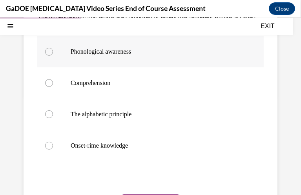
click at [99, 67] on label "Phonological awareness" at bounding box center [150, 51] width 226 height 31
click at [53, 55] on input "Phonological awareness" at bounding box center [49, 51] width 8 height 8
radio input "true"
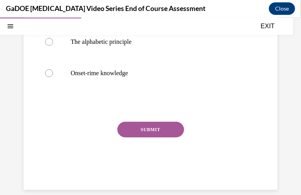
click at [160, 120] on div "Question 07/22 The understanding that words are composed of letters that repres…" at bounding box center [150, 44] width 226 height 283
click at [155, 120] on button "SUBMIT" at bounding box center [150, 130] width 67 height 16
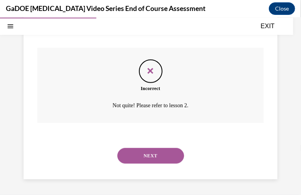
scroll to position [277, 0]
click at [159, 120] on button "NEXT" at bounding box center [150, 156] width 67 height 16
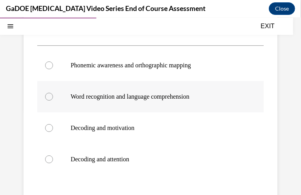
scroll to position [104, 0]
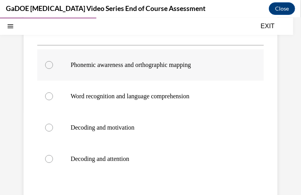
click at [109, 69] on label "Phonemic awareness and orthographic mapping" at bounding box center [150, 64] width 226 height 31
click at [53, 69] on input "Phonemic awareness and orthographic mapping" at bounding box center [49, 65] width 8 height 8
radio input "true"
click at [177, 101] on label "Word recognition and language comprehension" at bounding box center [150, 95] width 226 height 31
click at [53, 100] on input "Word recognition and language comprehension" at bounding box center [49, 96] width 8 height 8
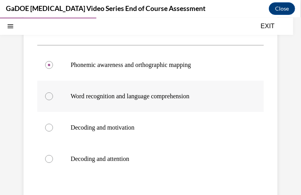
radio input "true"
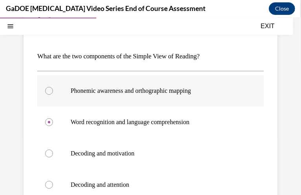
click at [188, 80] on label "Phonemic awareness and orthographic mapping" at bounding box center [150, 90] width 226 height 31
click at [53, 87] on input "Phonemic awareness and orthographic mapping" at bounding box center [49, 91] width 8 height 8
radio input "true"
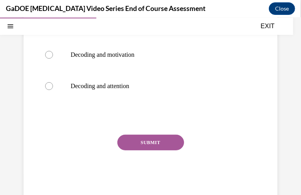
click at [168, 120] on button "SUBMIT" at bounding box center [150, 143] width 67 height 16
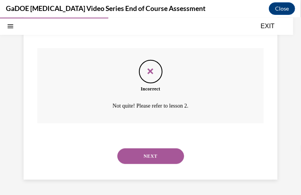
click at [151, 120] on button "NEXT" at bounding box center [150, 156] width 67 height 16
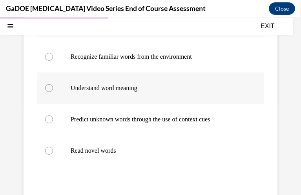
scroll to position [113, 0]
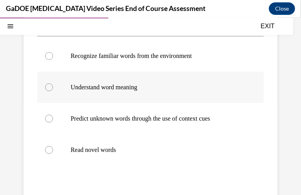
click at [43, 78] on label "Understand word meaning" at bounding box center [150, 86] width 226 height 31
click at [45, 83] on input "Understand word meaning" at bounding box center [49, 87] width 8 height 8
radio input "true"
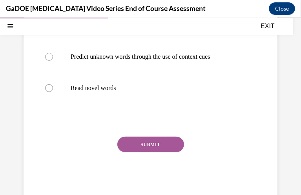
scroll to position [176, 0]
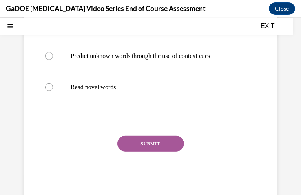
click at [146, 120] on button "SUBMIT" at bounding box center [150, 144] width 67 height 16
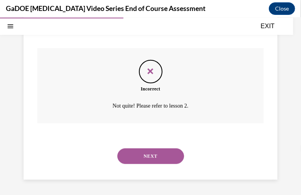
click at [163, 120] on button "NEXT" at bounding box center [150, 156] width 67 height 16
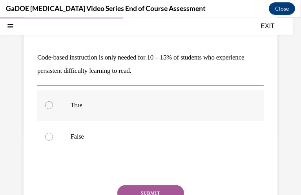
scroll to position [80, 0]
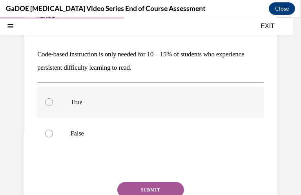
click at [48, 101] on div at bounding box center [49, 102] width 8 height 8
click at [48, 101] on input "True" at bounding box center [49, 102] width 8 height 8
radio input "true"
click at [144, 120] on button "SUBMIT" at bounding box center [150, 190] width 67 height 16
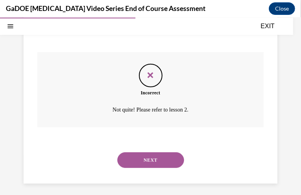
click at [163, 120] on button "NEXT" at bounding box center [150, 160] width 67 height 16
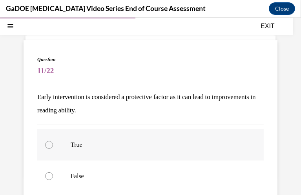
click at [118, 120] on p "True" at bounding box center [157, 145] width 173 height 8
click at [53, 120] on input "True" at bounding box center [49, 145] width 8 height 8
radio input "true"
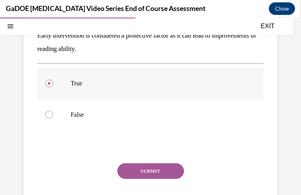
scroll to position [103, 0]
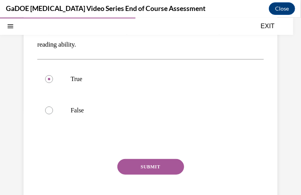
click at [135, 120] on button "SUBMIT" at bounding box center [150, 167] width 67 height 16
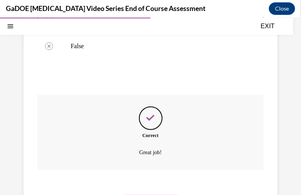
scroll to position [215, 0]
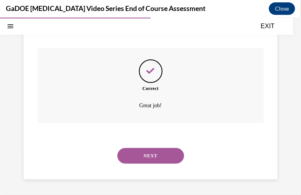
click at [152, 120] on div "NEXT" at bounding box center [150, 155] width 226 height 31
click at [153, 120] on button "NEXT" at bounding box center [150, 156] width 67 height 16
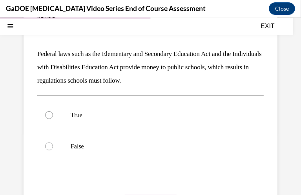
scroll to position [83, 0]
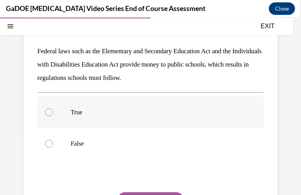
click at [154, 114] on p "True" at bounding box center [157, 112] width 173 height 8
click at [53, 114] on input "True" at bounding box center [49, 112] width 8 height 8
radio input "true"
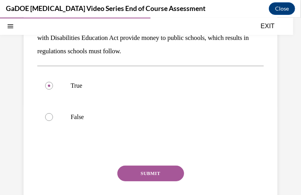
click at [153, 120] on button "SUBMIT" at bounding box center [150, 174] width 67 height 16
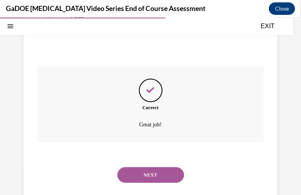
scroll to position [228, 0]
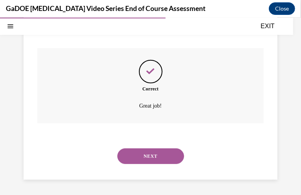
click at [152, 120] on button "NEXT" at bounding box center [150, 156] width 67 height 16
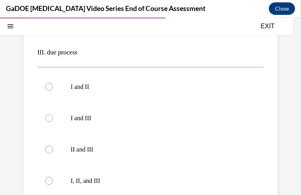
scroll to position [183, 0]
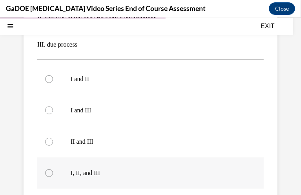
click at [114, 120] on label "I, II, and III" at bounding box center [150, 172] width 226 height 31
click at [53, 120] on input "I, II, and III" at bounding box center [49, 173] width 8 height 8
radio input "true"
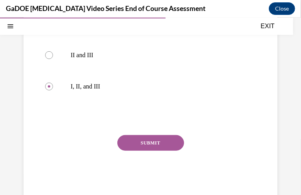
click at [137, 120] on div "SUBMIT NEXT" at bounding box center [150, 167] width 226 height 64
click at [137, 120] on button "SUBMIT" at bounding box center [150, 143] width 67 height 16
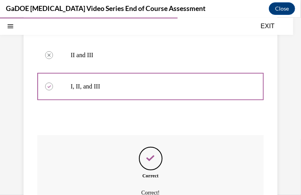
scroll to position [357, 0]
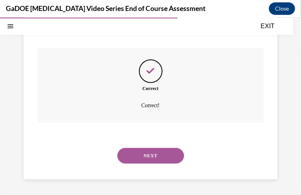
click at [158, 120] on button "NEXT" at bounding box center [150, 156] width 67 height 16
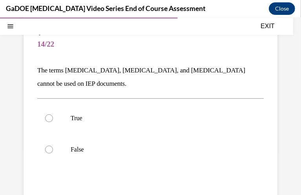
scroll to position [78, 0]
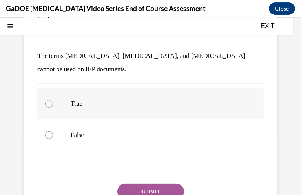
click at [129, 109] on label "True" at bounding box center [150, 103] width 226 height 31
click at [53, 108] on input "True" at bounding box center [49, 104] width 8 height 8
radio input "true"
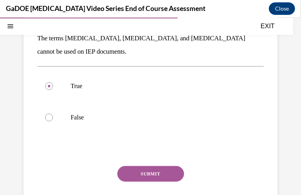
click at [149, 120] on button "SUBMIT" at bounding box center [150, 174] width 67 height 16
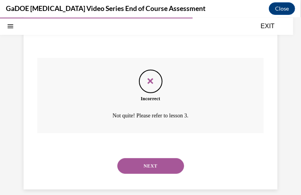
scroll to position [215, 0]
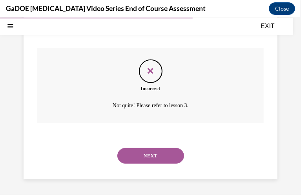
click at [152, 120] on button "NEXT" at bounding box center [150, 156] width 67 height 16
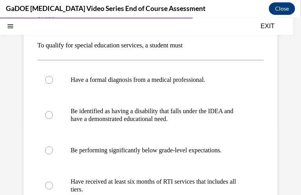
scroll to position [93, 0]
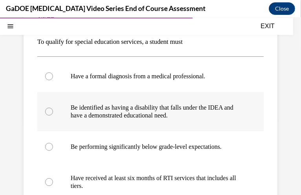
click at [245, 116] on label "Be identified as having a disability that falls under the IDEA and have a demon…" at bounding box center [150, 111] width 226 height 39
click at [53, 115] on input "Be identified as having a disability that falls under the IDEA and have a demon…" at bounding box center [49, 112] width 8 height 8
radio input "true"
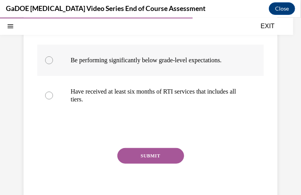
scroll to position [180, 0]
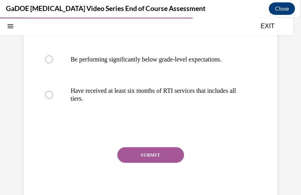
click at [155, 120] on div "Question 15/22 To qualify for special education services, a student must Have a…" at bounding box center [150, 62] width 226 height 299
click at [155, 120] on button "SUBMIT" at bounding box center [150, 155] width 67 height 16
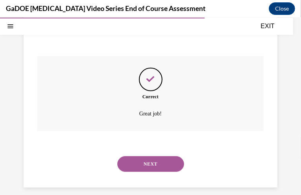
scroll to position [279, 0]
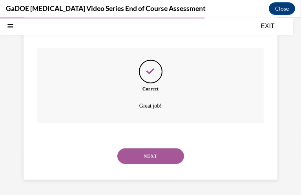
click at [147, 120] on button "NEXT" at bounding box center [150, 156] width 67 height 16
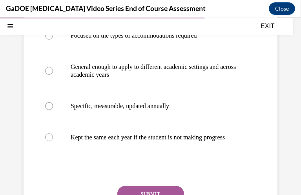
scroll to position [133, 0]
click at [200, 108] on p "Specific, measurable, updated annually" at bounding box center [157, 106] width 173 height 8
click at [53, 108] on input "Specific, measurable, updated annually" at bounding box center [49, 106] width 8 height 8
radio input "true"
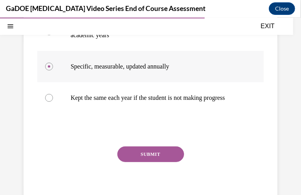
scroll to position [174, 0]
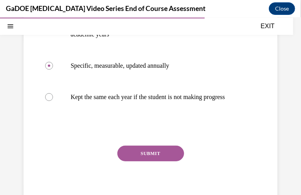
click at [153, 120] on button "SUBMIT" at bounding box center [150, 154] width 67 height 16
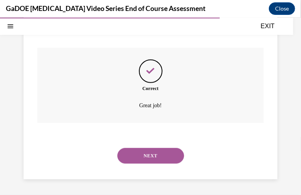
click at [153, 120] on button "NEXT" at bounding box center [150, 156] width 67 height 16
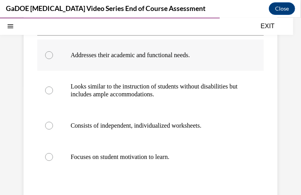
scroll to position [133, 0]
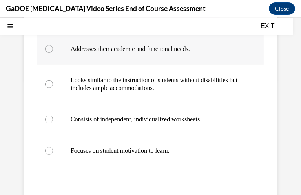
click at [191, 49] on p "Addresses their academic and functional needs." at bounding box center [157, 49] width 173 height 8
click at [53, 49] on input "Addresses their academic and functional needs." at bounding box center [49, 49] width 8 height 8
radio input "true"
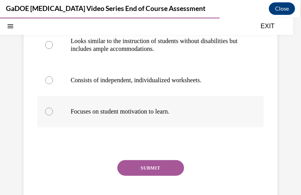
scroll to position [174, 0]
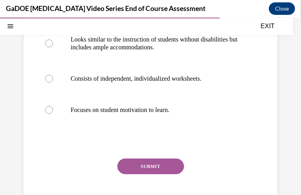
click at [149, 120] on button "SUBMIT" at bounding box center [150, 167] width 67 height 16
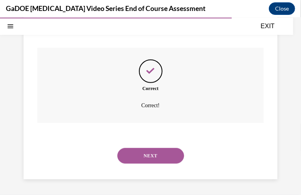
click at [151, 120] on button "NEXT" at bounding box center [150, 156] width 67 height 16
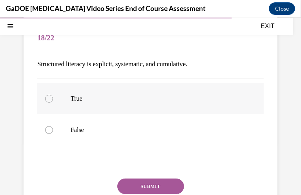
scroll to position [72, 0]
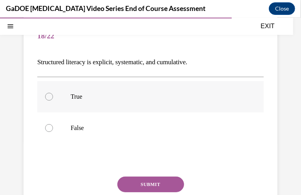
click at [149, 101] on label "True" at bounding box center [150, 96] width 226 height 31
click at [53, 100] on input "True" at bounding box center [49, 97] width 8 height 8
radio input "true"
click at [149, 120] on button "SUBMIT" at bounding box center [150, 185] width 67 height 16
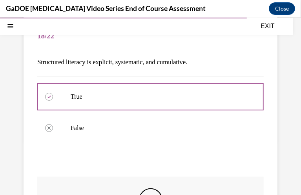
scroll to position [201, 0]
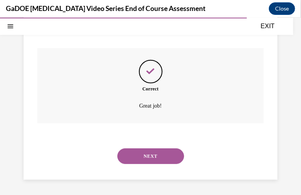
click at [154, 120] on div "NEXT" at bounding box center [150, 155] width 226 height 31
click at [153, 120] on button "NEXT" at bounding box center [150, 156] width 67 height 16
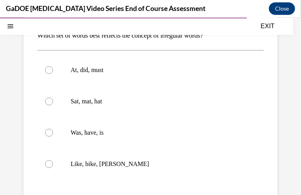
scroll to position [100, 0]
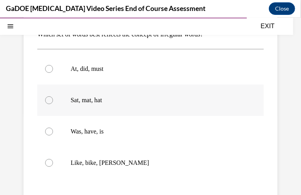
click at [48, 100] on div at bounding box center [49, 100] width 8 height 8
click at [48, 100] on input "Sat, mat, hat" at bounding box center [49, 100] width 8 height 8
radio input "true"
click at [52, 120] on label "Was, have, is" at bounding box center [150, 131] width 226 height 31
click at [52, 120] on input "Was, have, is" at bounding box center [49, 132] width 8 height 8
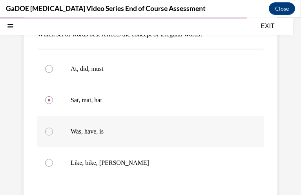
radio input "true"
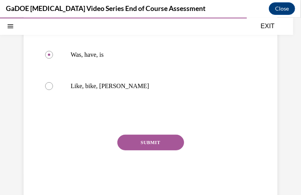
click at [144, 120] on button "SUBMIT" at bounding box center [150, 143] width 67 height 16
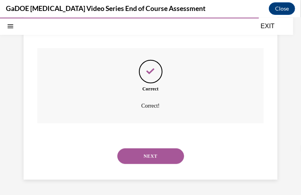
click at [151, 120] on button "NEXT" at bounding box center [150, 156] width 67 height 16
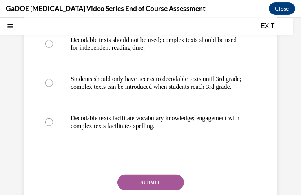
scroll to position [187, 0]
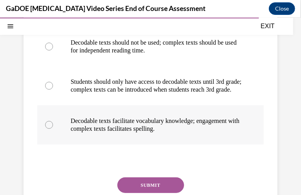
click at [124, 120] on label "Decodable texts facilitate vocabulary knowledge; engagement with complex texts …" at bounding box center [150, 124] width 226 height 39
click at [53, 120] on input "Decodable texts facilitate vocabulary knowledge; engagement with complex texts …" at bounding box center [49, 125] width 8 height 8
radio input "true"
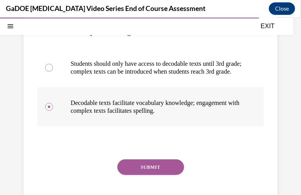
scroll to position [210, 0]
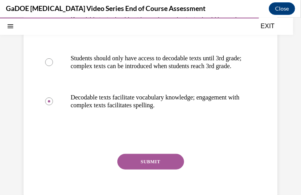
click at [132, 120] on button "SUBMIT" at bounding box center [150, 162] width 67 height 16
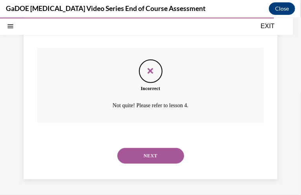
click at [162, 120] on button "NEXT" at bounding box center [150, 156] width 67 height 16
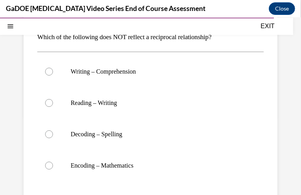
scroll to position [98, 0]
click at [48, 120] on div at bounding box center [49, 165] width 8 height 8
click at [48, 120] on input "Encoding – Mathematics" at bounding box center [49, 165] width 8 height 8
radio input "true"
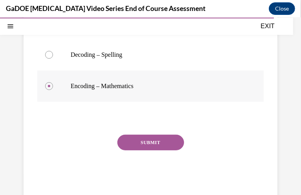
scroll to position [177, 0]
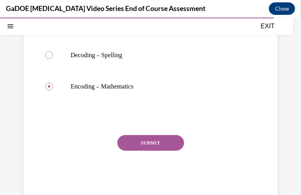
click at [131, 120] on button "SUBMIT" at bounding box center [150, 143] width 67 height 16
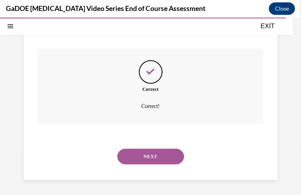
scroll to position [264, 0]
click at [156, 120] on button "NEXT" at bounding box center [150, 156] width 67 height 16
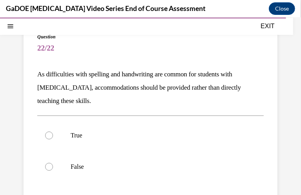
scroll to position [64, 0]
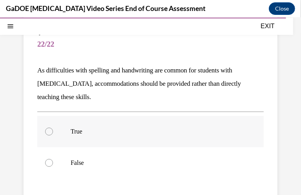
click at [77, 120] on label "True" at bounding box center [150, 131] width 226 height 31
click at [53, 120] on input "True" at bounding box center [49, 132] width 8 height 8
radio input "true"
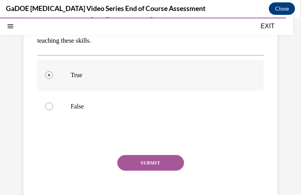
scroll to position [124, 0]
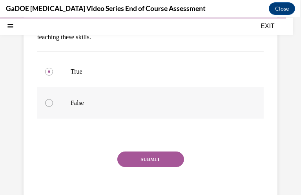
click at [96, 105] on p "False" at bounding box center [157, 103] width 173 height 8
click at [53, 105] on input "False" at bounding box center [49, 103] width 8 height 8
radio input "true"
click at [135, 120] on button "SUBMIT" at bounding box center [150, 159] width 67 height 16
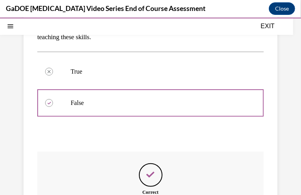
scroll to position [228, 0]
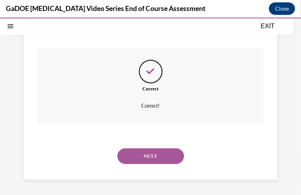
click at [148, 120] on button "NEXT" at bounding box center [150, 156] width 67 height 16
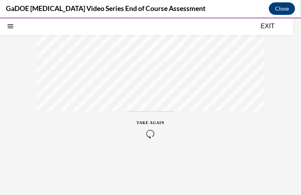
scroll to position [213, 0]
click at [149, 120] on icon "button" at bounding box center [151, 133] width 28 height 9
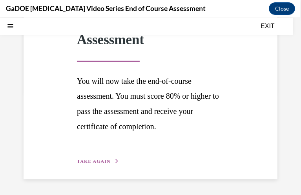
scroll to position [85, 0]
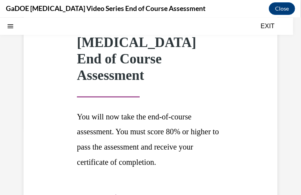
click at [93, 120] on div "Step 1 of 1 GaDOE Dyslexia End of Course Assessment You will now take the end-o…" at bounding box center [150, 103] width 159 height 195
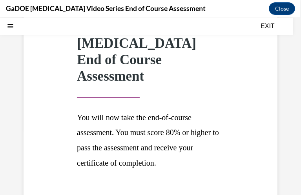
click at [102, 120] on span "TAKE AGAIN" at bounding box center [93, 197] width 33 height 5
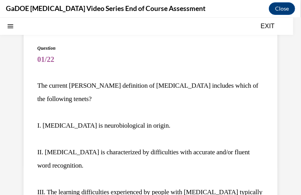
scroll to position [50, 0]
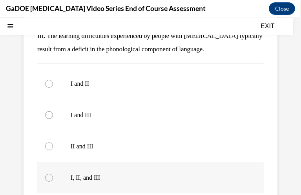
click at [102, 120] on p "I, II, and III" at bounding box center [157, 178] width 173 height 8
click at [53, 120] on input "I, II, and III" at bounding box center [49, 178] width 8 height 8
radio input "true"
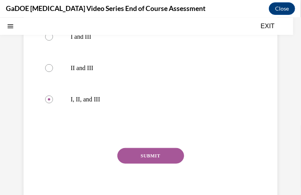
click at [141, 120] on button "SUBMIT" at bounding box center [150, 156] width 67 height 16
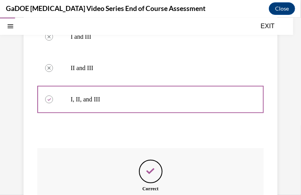
scroll to position [370, 0]
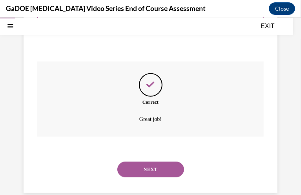
click at [141, 120] on div "NEXT" at bounding box center [150, 169] width 226 height 31
click at [143, 120] on button "NEXT" at bounding box center [150, 170] width 67 height 16
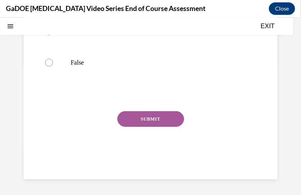
scroll to position [24, 0]
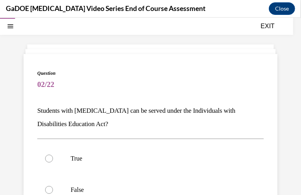
click at [143, 120] on label "True" at bounding box center [150, 158] width 226 height 31
click at [53, 120] on input "True" at bounding box center [49, 159] width 8 height 8
radio input "true"
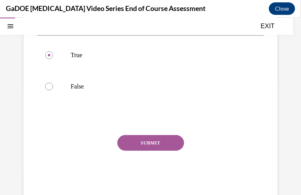
click at [145, 120] on button "SUBMIT" at bounding box center [150, 143] width 67 height 16
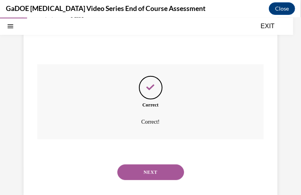
click at [153, 120] on button "NEXT" at bounding box center [150, 172] width 67 height 16
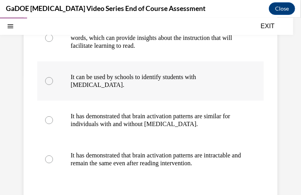
scroll to position [140, 0]
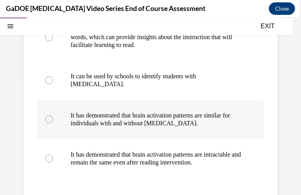
click at [191, 111] on p "It has demonstrated that brain activation patterns are similar for individuals …" at bounding box center [157, 119] width 173 height 16
click at [53, 115] on input "It has demonstrated that brain activation patterns are similar for individuals …" at bounding box center [49, 119] width 8 height 8
radio input "true"
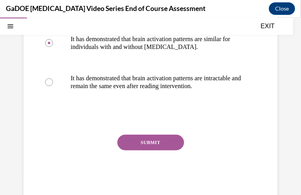
click at [150, 120] on button "SUBMIT" at bounding box center [150, 143] width 67 height 16
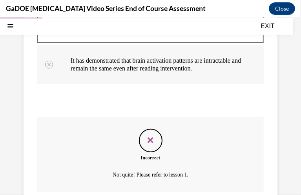
scroll to position [303, 0]
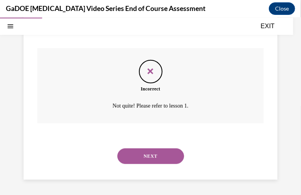
click at [159, 120] on button "NEXT" at bounding box center [150, 156] width 67 height 16
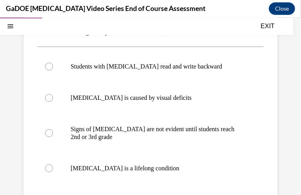
scroll to position [104, 0]
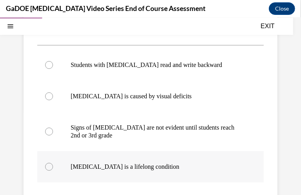
click at [117, 120] on p "Dyslexia is a lifelong condition" at bounding box center [157, 167] width 173 height 8
click at [53, 120] on input "Dyslexia is a lifelong condition" at bounding box center [49, 167] width 8 height 8
radio input "true"
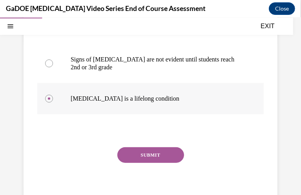
scroll to position [171, 0]
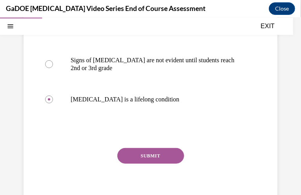
click at [141, 120] on button "SUBMIT" at bounding box center [150, 156] width 67 height 16
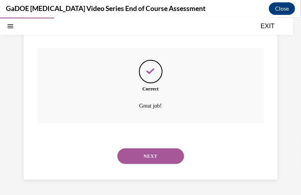
click at [144, 120] on button "NEXT" at bounding box center [150, 156] width 67 height 16
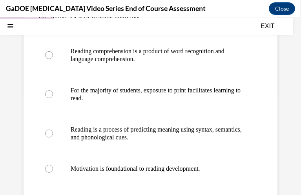
scroll to position [118, 0]
click at [151, 53] on p "Reading comprehension is a product of word recognition and language comprehensi…" at bounding box center [157, 55] width 173 height 16
click at [53, 53] on input "Reading comprehension is a product of word recognition and language comprehensi…" at bounding box center [49, 55] width 8 height 8
radio input "true"
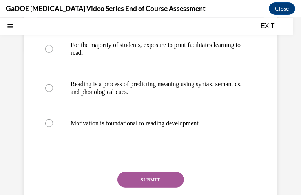
scroll to position [184, 0]
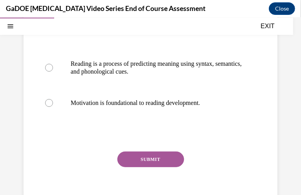
click at [158, 120] on button "SUBMIT" at bounding box center [150, 159] width 67 height 16
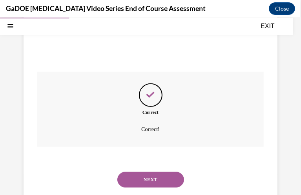
scroll to position [287, 0]
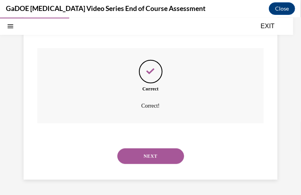
click at [151, 120] on button "NEXT" at bounding box center [150, 156] width 67 height 16
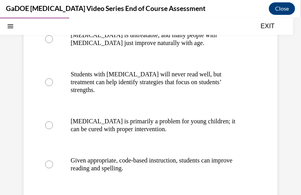
scroll to position [160, 0]
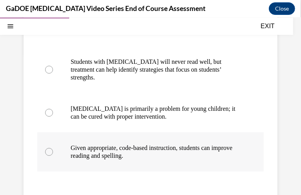
click at [133, 120] on p "Given appropriate, code-based instruction, students can improve reading and spe…" at bounding box center [157, 152] width 173 height 16
click at [53, 120] on input "Given appropriate, code-based instruction, students can improve reading and spe…" at bounding box center [49, 152] width 8 height 8
radio input "true"
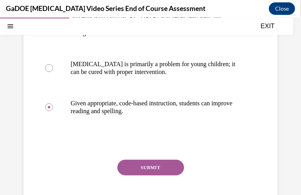
scroll to position [209, 0]
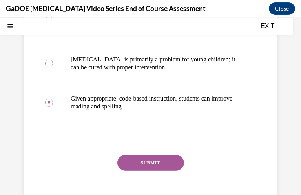
click at [143, 120] on button "SUBMIT" at bounding box center [150, 163] width 67 height 16
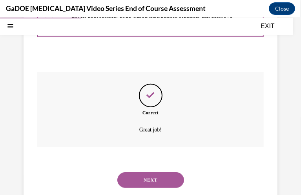
click at [157, 120] on button "NEXT" at bounding box center [150, 180] width 67 height 16
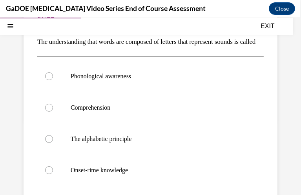
scroll to position [94, 0]
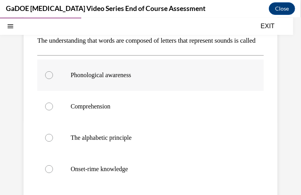
click at [115, 79] on p "Phonological awareness" at bounding box center [157, 75] width 173 height 8
click at [53, 79] on input "Phonological awareness" at bounding box center [49, 75] width 8 height 8
radio input "true"
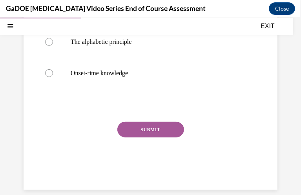
click at [150, 120] on div "Question 07/22 The understanding that words are composed of letters that repres…" at bounding box center [150, 44] width 226 height 283
click at [151, 120] on button "SUBMIT" at bounding box center [150, 130] width 67 height 16
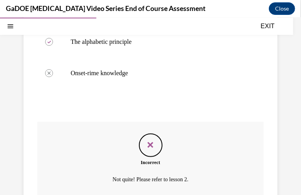
scroll to position [277, 0]
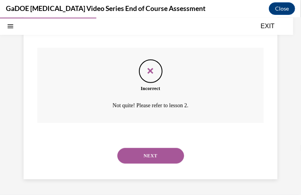
click at [155, 120] on button "NEXT" at bounding box center [150, 156] width 67 height 16
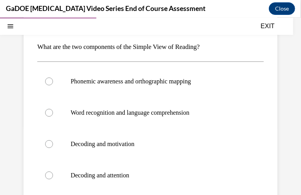
scroll to position [87, 0]
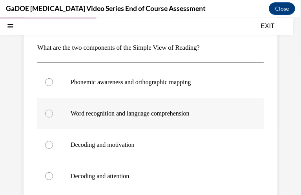
click at [150, 112] on p "Word recognition and language comprehension" at bounding box center [157, 113] width 173 height 8
click at [53, 112] on input "Word recognition and language comprehension" at bounding box center [49, 113] width 8 height 8
radio input "true"
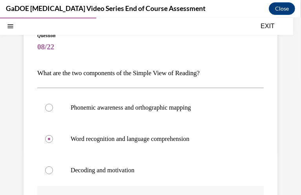
scroll to position [177, 0]
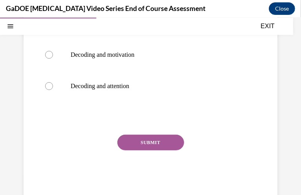
click at [146, 120] on button "SUBMIT" at bounding box center [150, 143] width 67 height 16
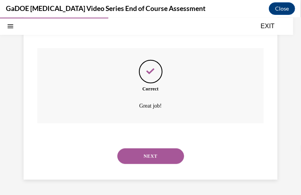
click at [147, 120] on button "NEXT" at bounding box center [150, 156] width 67 height 16
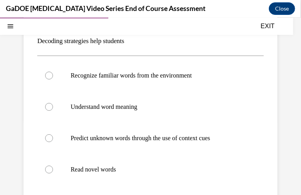
scroll to position [94, 0]
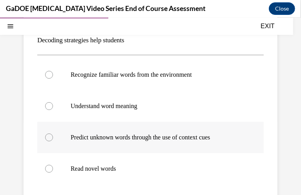
click at [140, 120] on p "Predict unknown words through the use of context cues" at bounding box center [157, 137] width 173 height 8
click at [53, 120] on input "Predict unknown words through the use of context cues" at bounding box center [49, 137] width 8 height 8
radio input "true"
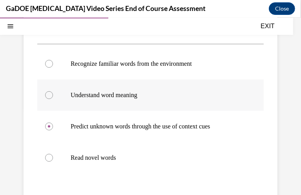
click at [116, 89] on label "Understand word meaning" at bounding box center [150, 94] width 226 height 31
click at [53, 91] on input "Understand word meaning" at bounding box center [49, 95] width 8 height 8
radio input "true"
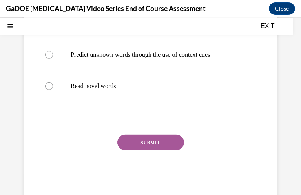
click at [145, 120] on div "Question 09/22 Decoding strategies help students Recognize familiar words from …" at bounding box center [150, 57] width 226 height 283
click at [148, 120] on button "SUBMIT" at bounding box center [150, 143] width 67 height 16
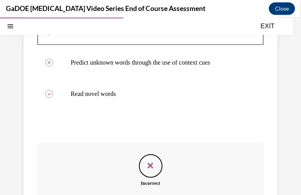
scroll to position [172, 0]
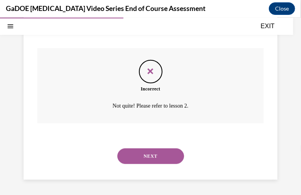
click at [162, 120] on button "NEXT" at bounding box center [150, 156] width 67 height 16
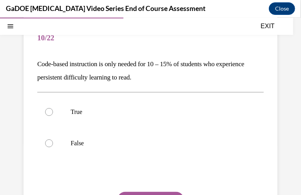
scroll to position [71, 0]
click at [153, 120] on p "False" at bounding box center [157, 143] width 173 height 8
click at [53, 120] on input "False" at bounding box center [49, 143] width 8 height 8
radio input "true"
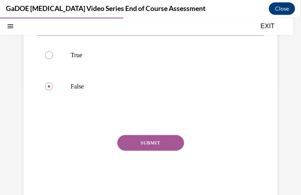
click at [151, 120] on button "SUBMIT" at bounding box center [150, 143] width 67 height 16
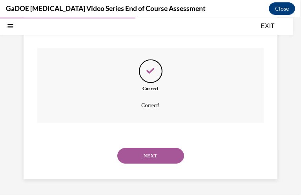
click at [152, 120] on button "NEXT" at bounding box center [150, 156] width 67 height 16
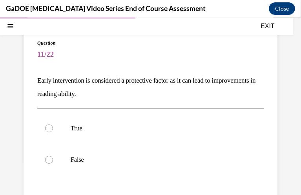
scroll to position [60, 0]
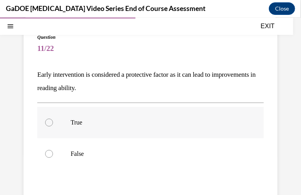
click at [56, 113] on label "True" at bounding box center [150, 122] width 226 height 31
click at [53, 118] on input "True" at bounding box center [49, 122] width 8 height 8
radio input "true"
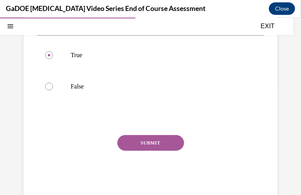
click at [166, 120] on button "SUBMIT" at bounding box center [150, 143] width 67 height 16
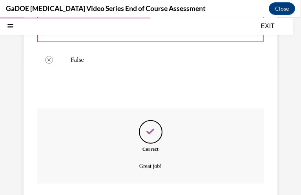
scroll to position [215, 0]
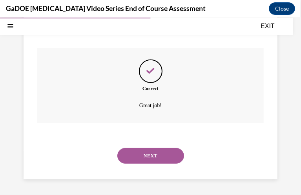
click at [149, 120] on button "NEXT" at bounding box center [150, 156] width 67 height 16
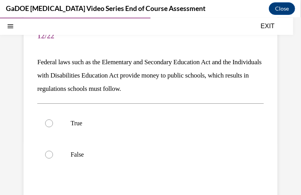
scroll to position [72, 0]
click at [133, 120] on label "True" at bounding box center [150, 123] width 226 height 31
click at [53, 120] on input "True" at bounding box center [49, 123] width 8 height 8
radio input "true"
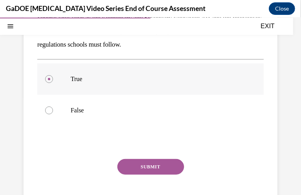
scroll to position [117, 0]
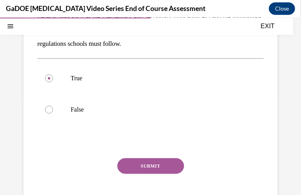
click at [157, 120] on button "SUBMIT" at bounding box center [150, 166] width 67 height 16
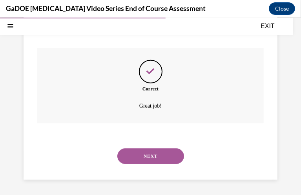
click at [157, 120] on button "NEXT" at bounding box center [150, 156] width 67 height 16
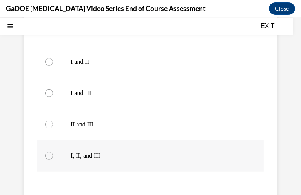
click at [131, 120] on p "I, II, and III" at bounding box center [157, 156] width 173 height 8
click at [53, 120] on input "I, II, and III" at bounding box center [49, 156] width 8 height 8
radio input "true"
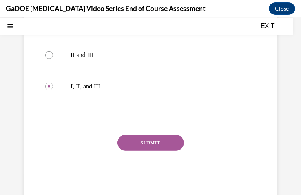
click at [142, 120] on button "SUBMIT" at bounding box center [150, 143] width 67 height 16
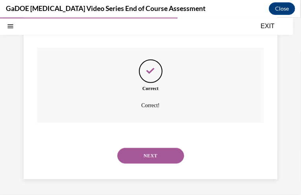
click at [131, 120] on button "NEXT" at bounding box center [150, 156] width 67 height 16
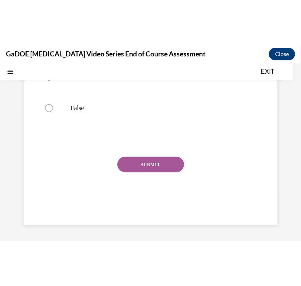
scroll to position [24, 0]
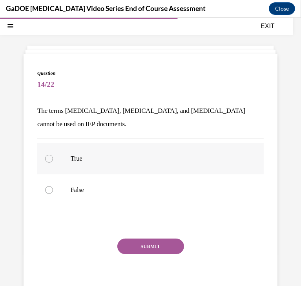
click at [89, 120] on p "True" at bounding box center [157, 159] width 173 height 8
click at [53, 120] on input "True" at bounding box center [49, 159] width 8 height 8
radio input "true"
click at [81, 120] on p "False" at bounding box center [157, 190] width 173 height 8
click at [53, 120] on input "False" at bounding box center [49, 190] width 8 height 8
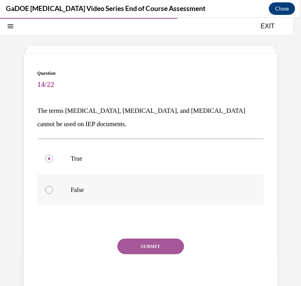
radio input "true"
click at [153, 120] on button "SUBMIT" at bounding box center [150, 247] width 67 height 16
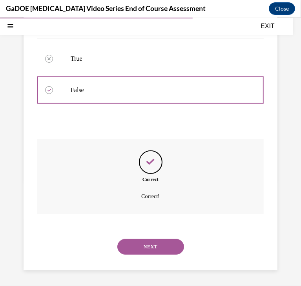
click at [143, 120] on button "NEXT" at bounding box center [150, 247] width 67 height 16
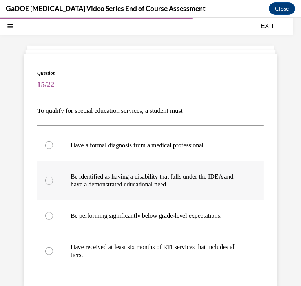
click at [185, 120] on p "Be identified as having a disability that falls under the IDEA and have a demon…" at bounding box center [157, 181] width 173 height 16
click at [53, 120] on input "Be identified as having a disability that falls under the IDEA and have a demon…" at bounding box center [49, 181] width 8 height 8
radio input "true"
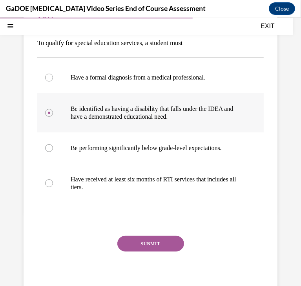
scroll to position [97, 0]
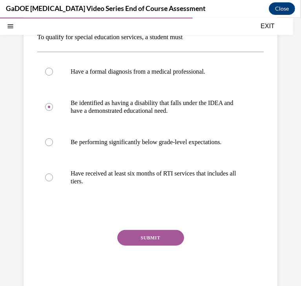
click at [151, 120] on button "SUBMIT" at bounding box center [150, 238] width 67 height 16
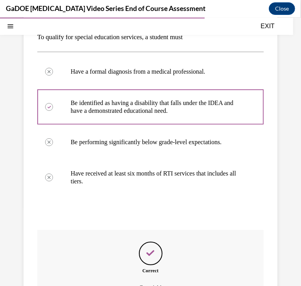
scroll to position [188, 0]
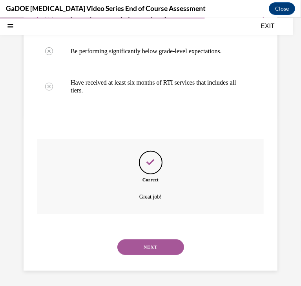
click at [155, 120] on button "NEXT" at bounding box center [150, 247] width 67 height 16
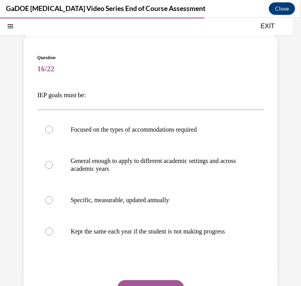
scroll to position [35, 0]
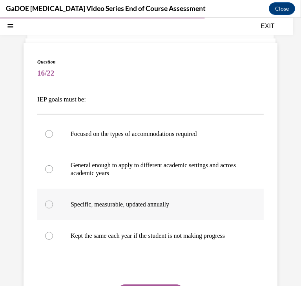
click at [137, 120] on p "Specific, measurable, updated annually" at bounding box center [157, 204] width 173 height 8
click at [53, 120] on input "Specific, measurable, updated annually" at bounding box center [49, 204] width 8 height 8
radio input "true"
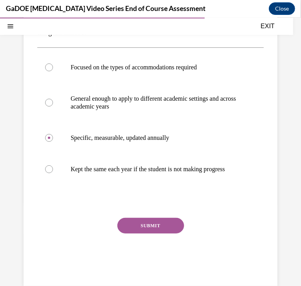
click at [143, 120] on button "SUBMIT" at bounding box center [150, 226] width 67 height 16
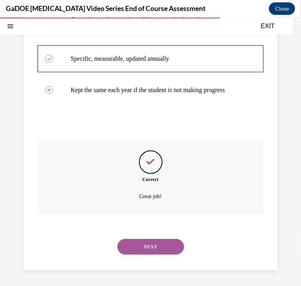
scroll to position [185, 0]
click at [147, 120] on button "NEXT" at bounding box center [150, 247] width 67 height 16
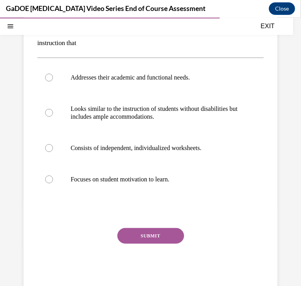
scroll to position [105, 0]
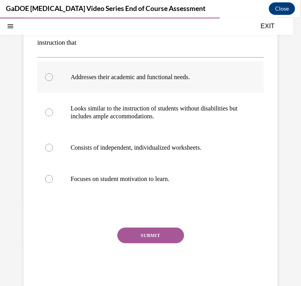
click at [170, 78] on p "Addresses their academic and functional needs." at bounding box center [157, 77] width 173 height 8
click at [53, 78] on input "Addresses their academic and functional needs." at bounding box center [49, 77] width 8 height 8
radio input "true"
click at [159, 120] on button "SUBMIT" at bounding box center [150, 236] width 67 height 16
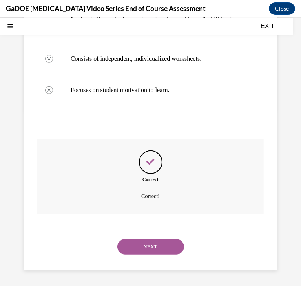
click at [157, 120] on button "NEXT" at bounding box center [150, 247] width 67 height 16
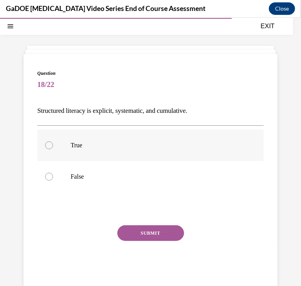
click at [131, 120] on p "True" at bounding box center [157, 145] width 173 height 8
click at [53, 120] on input "True" at bounding box center [49, 145] width 8 height 8
radio input "true"
click at [146, 120] on button "SUBMIT" at bounding box center [150, 233] width 67 height 16
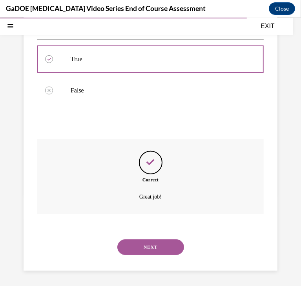
click at [151, 120] on button "NEXT" at bounding box center [150, 247] width 67 height 16
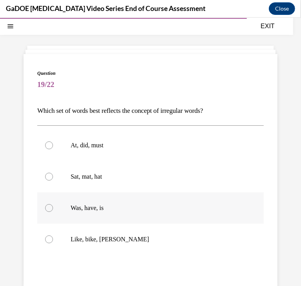
click at [112, 120] on label "Was, have, is" at bounding box center [150, 207] width 226 height 31
click at [53, 120] on input "Was, have, is" at bounding box center [49, 208] width 8 height 8
radio input "true"
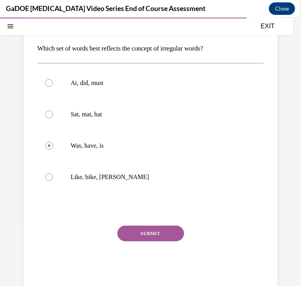
click at [155, 120] on button "SUBMIT" at bounding box center [150, 234] width 67 height 16
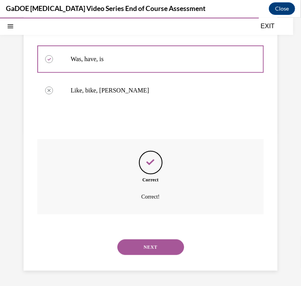
click at [155, 120] on button "NEXT" at bounding box center [150, 247] width 67 height 16
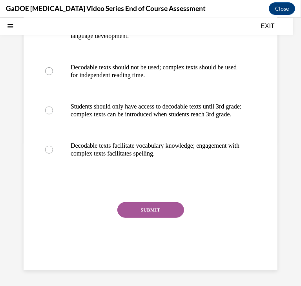
scroll to position [24, 0]
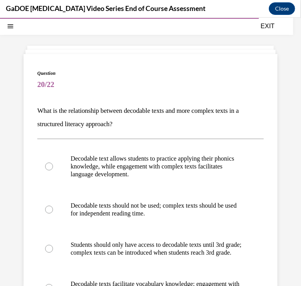
drag, startPoint x: 126, startPoint y: 118, endPoint x: 35, endPoint y: 111, distance: 91.3
click at [35, 111] on div "Question 20/22 What is the relationship between decodable texts and more comple…" at bounding box center [151, 231] width 254 height 355
copy p "What is the relationship between decodable texts and more complex texts in a st…"
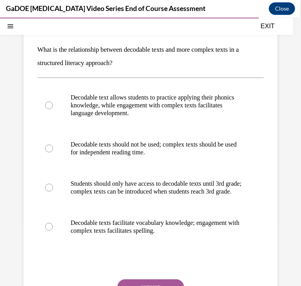
scroll to position [87, 0]
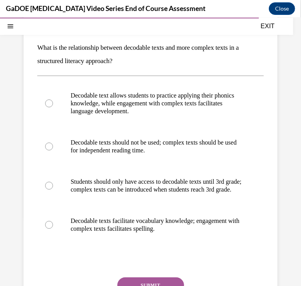
click at [269, 120] on div "Question 20/22 What is the relationship between decodable texts and more comple…" at bounding box center [151, 168] width 254 height 355
click at [140, 108] on p "Decodable text allows students to practice applying their phonics knowledge, wh…" at bounding box center [157, 103] width 173 height 24
click at [53, 107] on input "Decodable text allows students to practice applying their phonics knowledge, wh…" at bounding box center [49, 103] width 8 height 8
radio input "true"
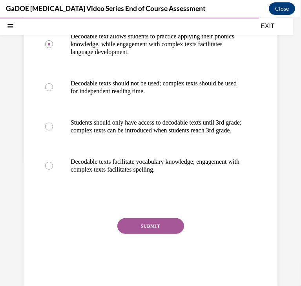
click at [141, 120] on div "Question 20/22 What is the relationship between decodable texts and more comple…" at bounding box center [150, 114] width 226 height 335
click at [142, 120] on button "SUBMIT" at bounding box center [150, 226] width 67 height 16
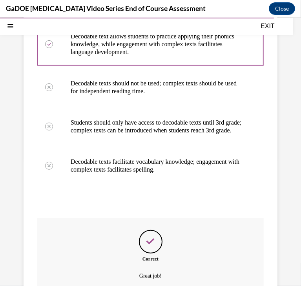
scroll to position [233, 0]
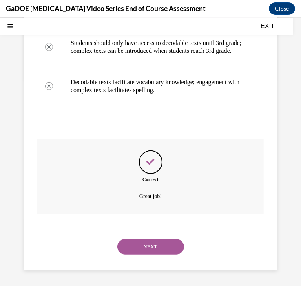
click at [155, 120] on button "NEXT" at bounding box center [150, 247] width 67 height 16
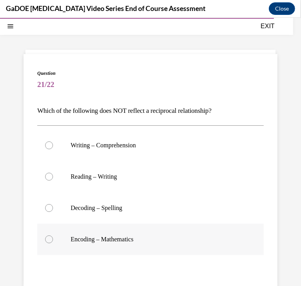
click at [121, 120] on label "Encoding – Mathematics" at bounding box center [150, 239] width 226 height 31
click at [53, 120] on input "Encoding – Mathematics" at bounding box center [49, 239] width 8 height 8
radio input "true"
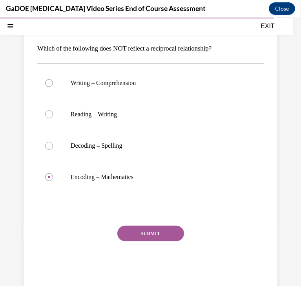
click at [144, 120] on button "SUBMIT" at bounding box center [150, 234] width 67 height 16
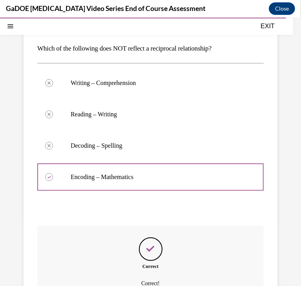
scroll to position [173, 0]
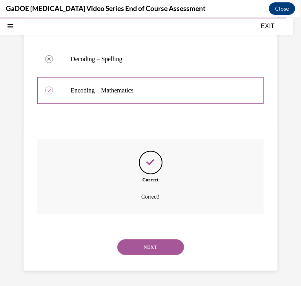
click at [147, 120] on div "NEXT" at bounding box center [150, 246] width 226 height 31
click at [149, 120] on button "NEXT" at bounding box center [150, 247] width 67 height 16
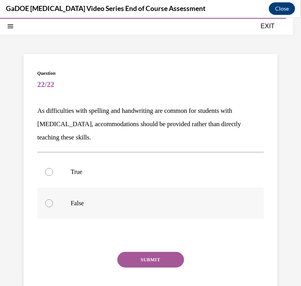
click at [75, 120] on p "False" at bounding box center [157, 203] width 173 height 8
click at [53, 120] on input "False" at bounding box center [49, 203] width 8 height 8
radio input "true"
click at [156, 120] on button "SUBMIT" at bounding box center [150, 260] width 67 height 16
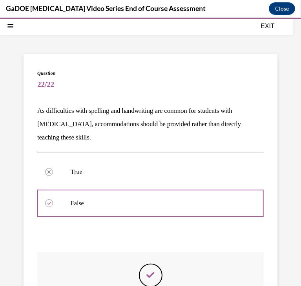
scroll to position [137, 0]
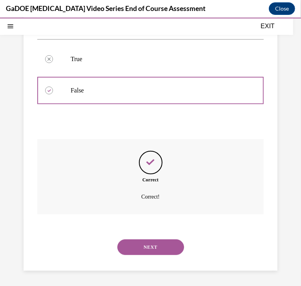
click at [153, 120] on button "NEXT" at bounding box center [150, 247] width 67 height 16
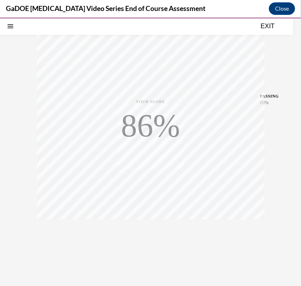
scroll to position [122, 0]
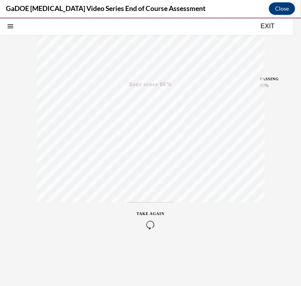
click at [268, 24] on button "EXIT" at bounding box center [267, 25] width 47 height 9
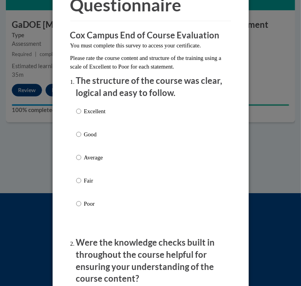
scroll to position [69, 0]
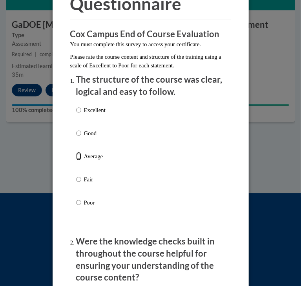
click at [76, 120] on input "Average" at bounding box center [78, 156] width 5 height 9
radio input "true"
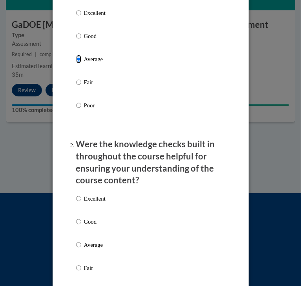
scroll to position [284, 0]
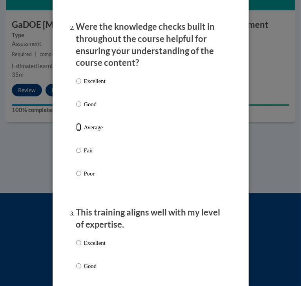
click at [76, 120] on input "Average" at bounding box center [78, 127] width 5 height 9
radio input "true"
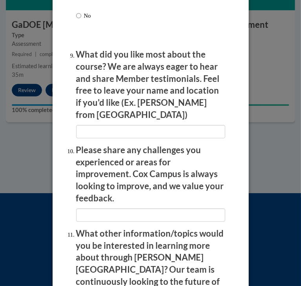
scroll to position [1578, 0]
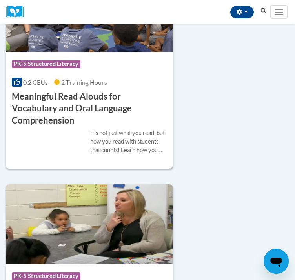
scroll to position [1063, 0]
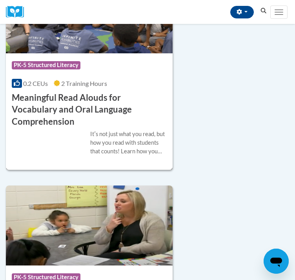
click at [123, 88] on div "0.2 CEUs 2 Training Hours" at bounding box center [89, 83] width 155 height 9
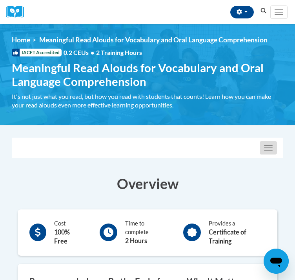
click at [265, 155] on button "Toggle navigation" at bounding box center [268, 147] width 17 height 13
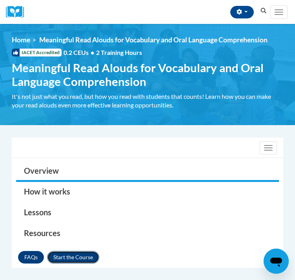
click at [84, 264] on button "Enroll" at bounding box center [73, 257] width 52 height 13
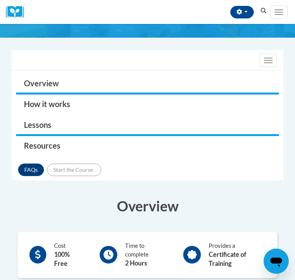
scroll to position [102, 0]
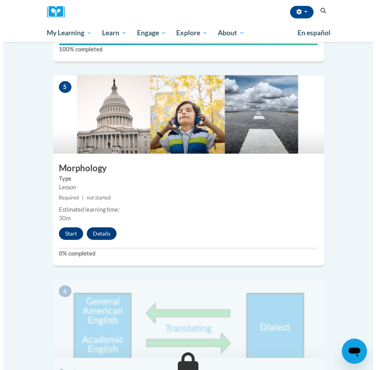
scroll to position [1003, 0]
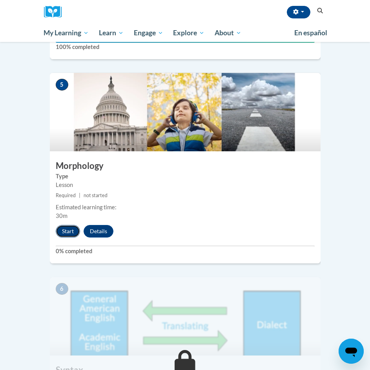
click at [61, 225] on button "Start" at bounding box center [68, 231] width 24 height 13
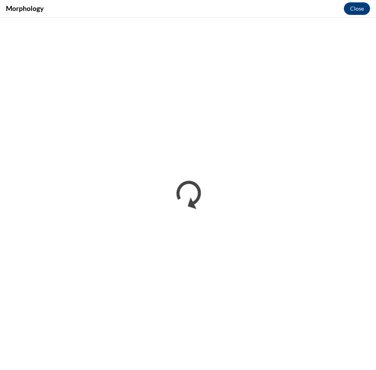
scroll to position [0, 0]
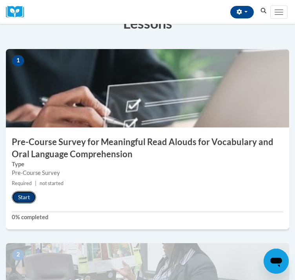
click at [22, 204] on button "Start" at bounding box center [24, 197] width 24 height 13
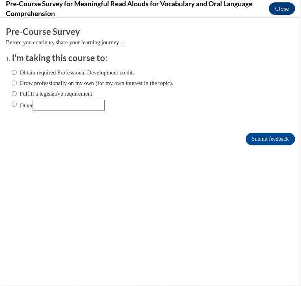
click at [26, 92] on label "Fulfill a legislative requirement." at bounding box center [53, 93] width 82 height 9
click at [17, 92] on input "Fulfill a legislative requirement." at bounding box center [14, 93] width 5 height 9
radio input "true"
click at [252, 135] on input "Submit feedback" at bounding box center [270, 139] width 49 height 13
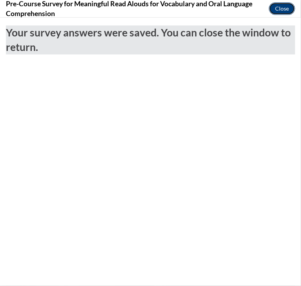
click at [281, 11] on button "Close" at bounding box center [282, 8] width 26 height 13
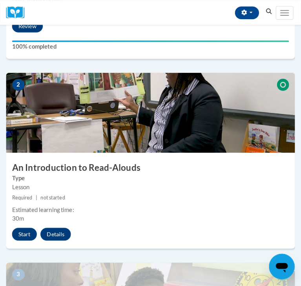
scroll to position [355, 0]
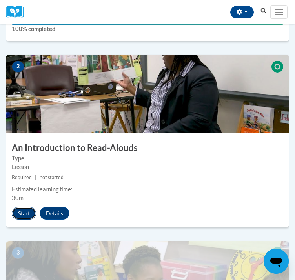
click at [24, 220] on button "Start" at bounding box center [24, 213] width 24 height 13
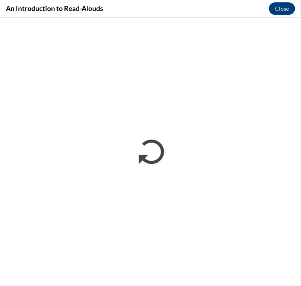
scroll to position [0, 0]
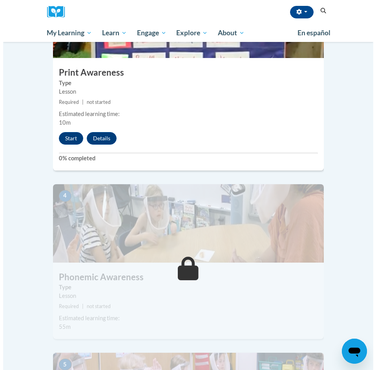
scroll to position [664, 0]
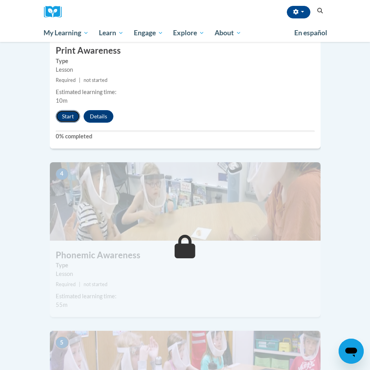
click at [66, 110] on button "Start" at bounding box center [68, 116] width 24 height 13
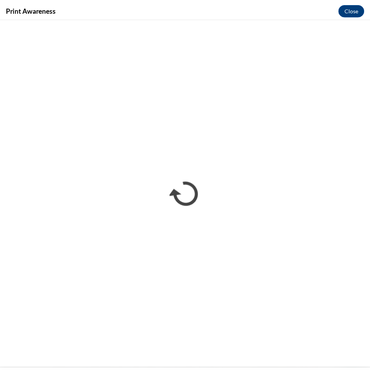
scroll to position [0, 0]
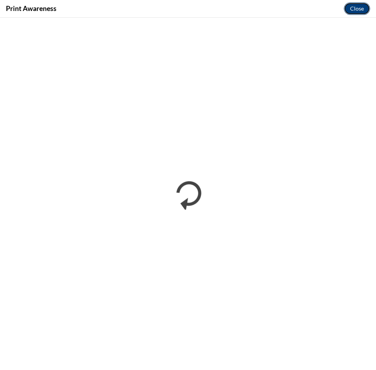
click at [355, 7] on button "Close" at bounding box center [357, 8] width 26 height 13
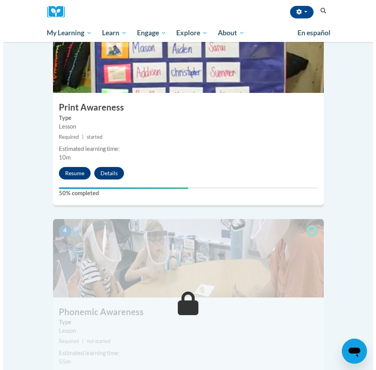
scroll to position [594, 0]
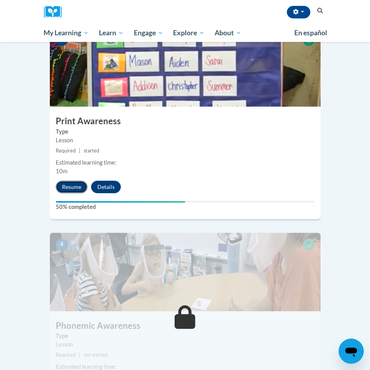
click at [78, 181] on button "Resume" at bounding box center [72, 187] width 32 height 13
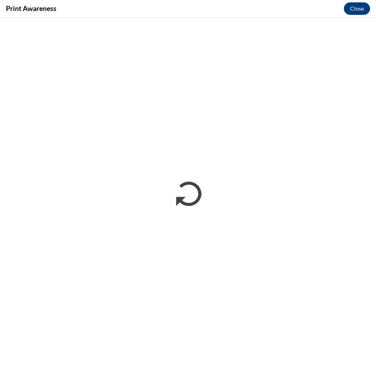
scroll to position [0, 0]
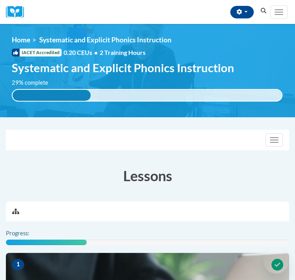
click at [276, 18] on button "Toggle navigation" at bounding box center [278, 11] width 17 height 13
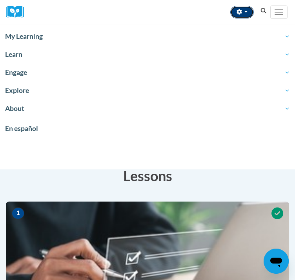
click at [243, 18] on button "button" at bounding box center [242, 12] width 24 height 13
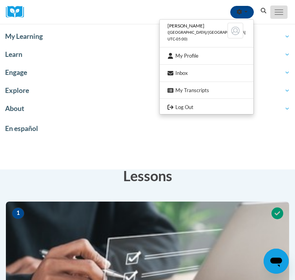
click at [277, 15] on button "Toggle navigation" at bounding box center [278, 11] width 17 height 13
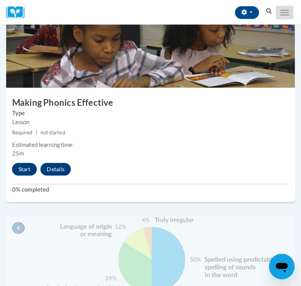
scroll to position [594, 0]
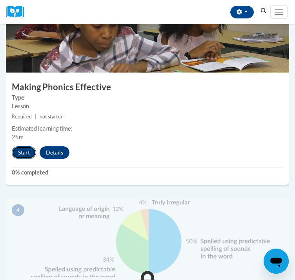
click at [28, 159] on button "Start" at bounding box center [24, 152] width 24 height 13
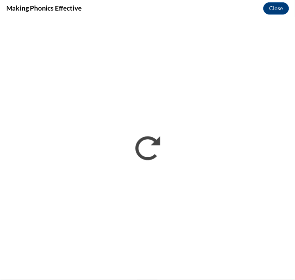
scroll to position [0, 0]
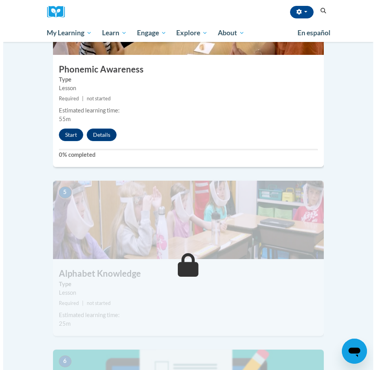
scroll to position [850, 0]
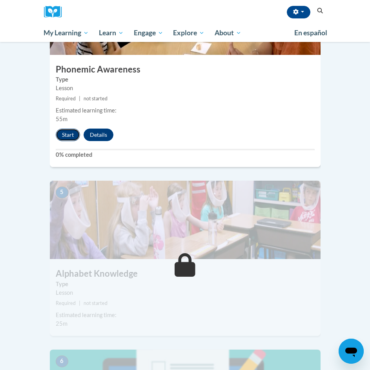
click at [65, 129] on button "Start" at bounding box center [68, 135] width 24 height 13
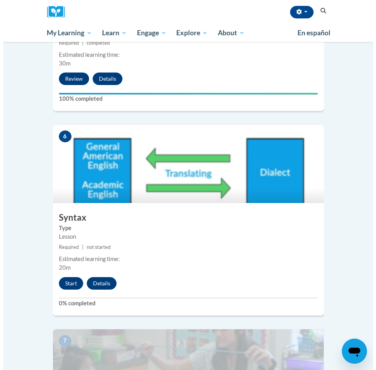
scroll to position [1150, 0]
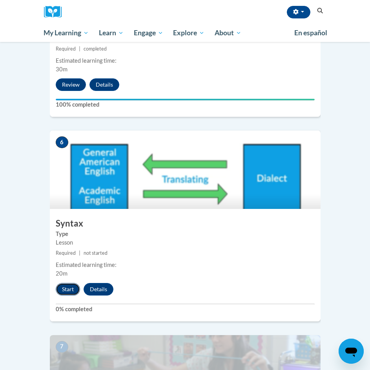
click at [64, 283] on button "Start" at bounding box center [68, 289] width 24 height 13
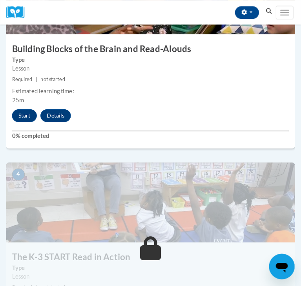
scroll to position [610, 0]
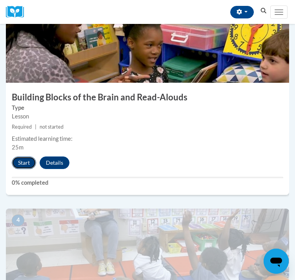
click at [27, 169] on button "Start" at bounding box center [24, 163] width 24 height 13
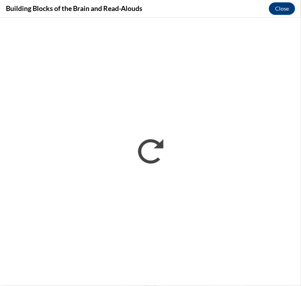
scroll to position [0, 0]
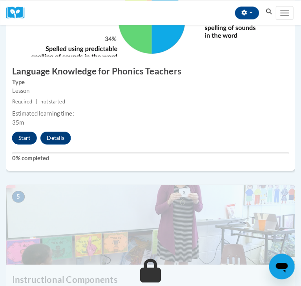
scroll to position [817, 0]
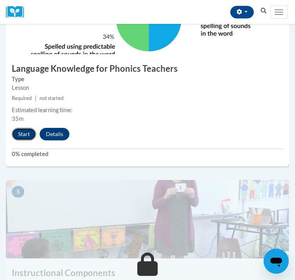
click at [25, 140] on button "Start" at bounding box center [24, 134] width 24 height 13
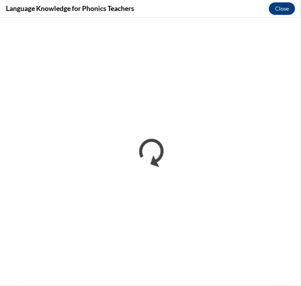
scroll to position [0, 0]
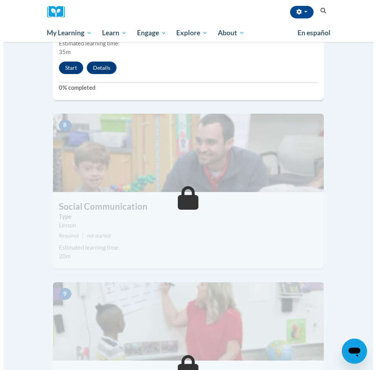
scroll to position [1442, 0]
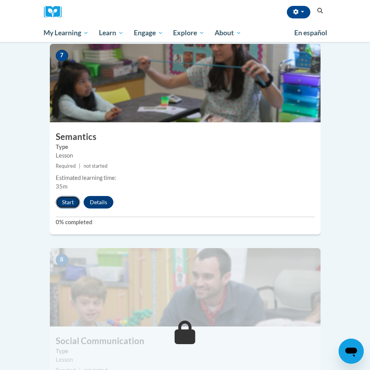
click at [71, 196] on button "Start" at bounding box center [68, 202] width 24 height 13
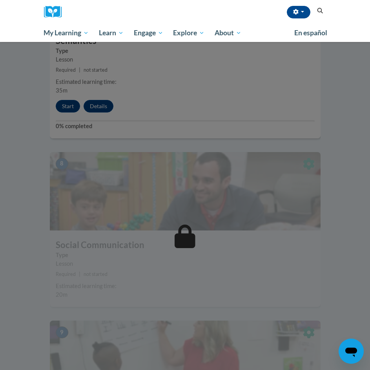
scroll to position [1538, 0]
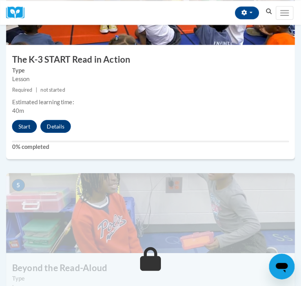
scroll to position [848, 0]
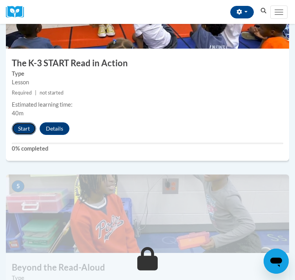
click at [26, 135] on button "Start" at bounding box center [24, 128] width 24 height 13
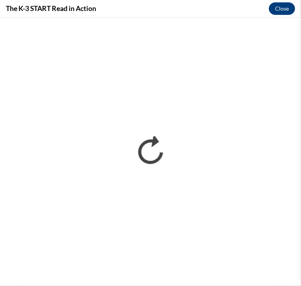
scroll to position [0, 0]
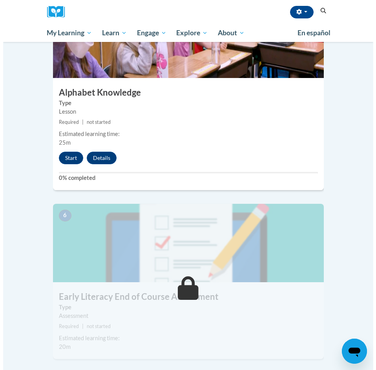
scroll to position [1031, 0]
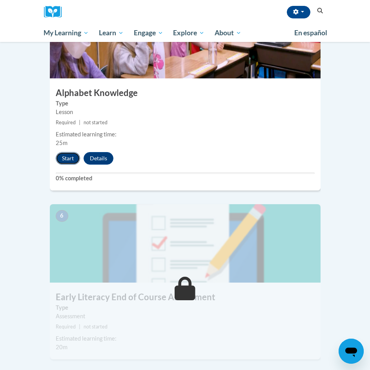
click at [63, 152] on button "Start" at bounding box center [68, 158] width 24 height 13
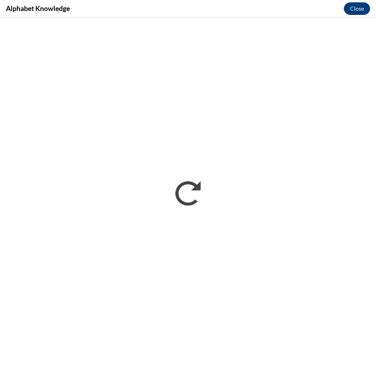
scroll to position [0, 0]
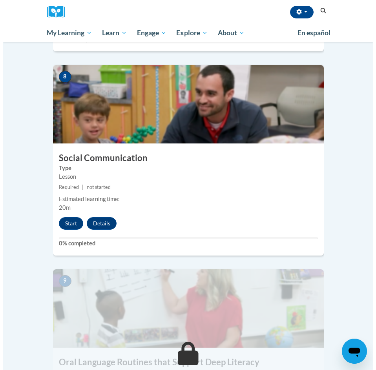
scroll to position [1621, 0]
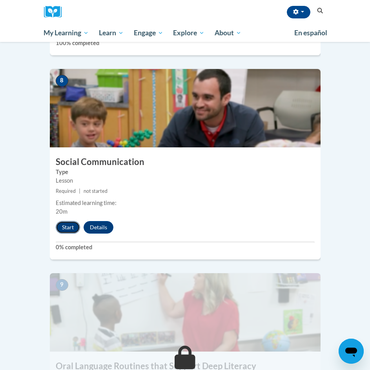
click at [62, 221] on button "Start" at bounding box center [68, 227] width 24 height 13
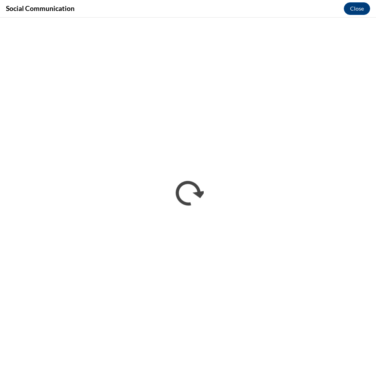
scroll to position [0, 0]
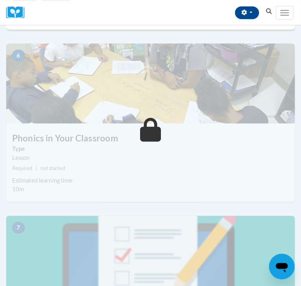
scroll to position [1009, 0]
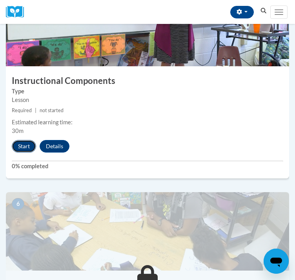
click at [26, 153] on button "Start" at bounding box center [24, 146] width 24 height 13
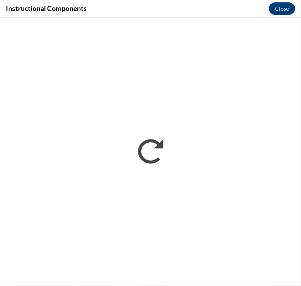
scroll to position [0, 0]
